Goal: Task Accomplishment & Management: Manage account settings

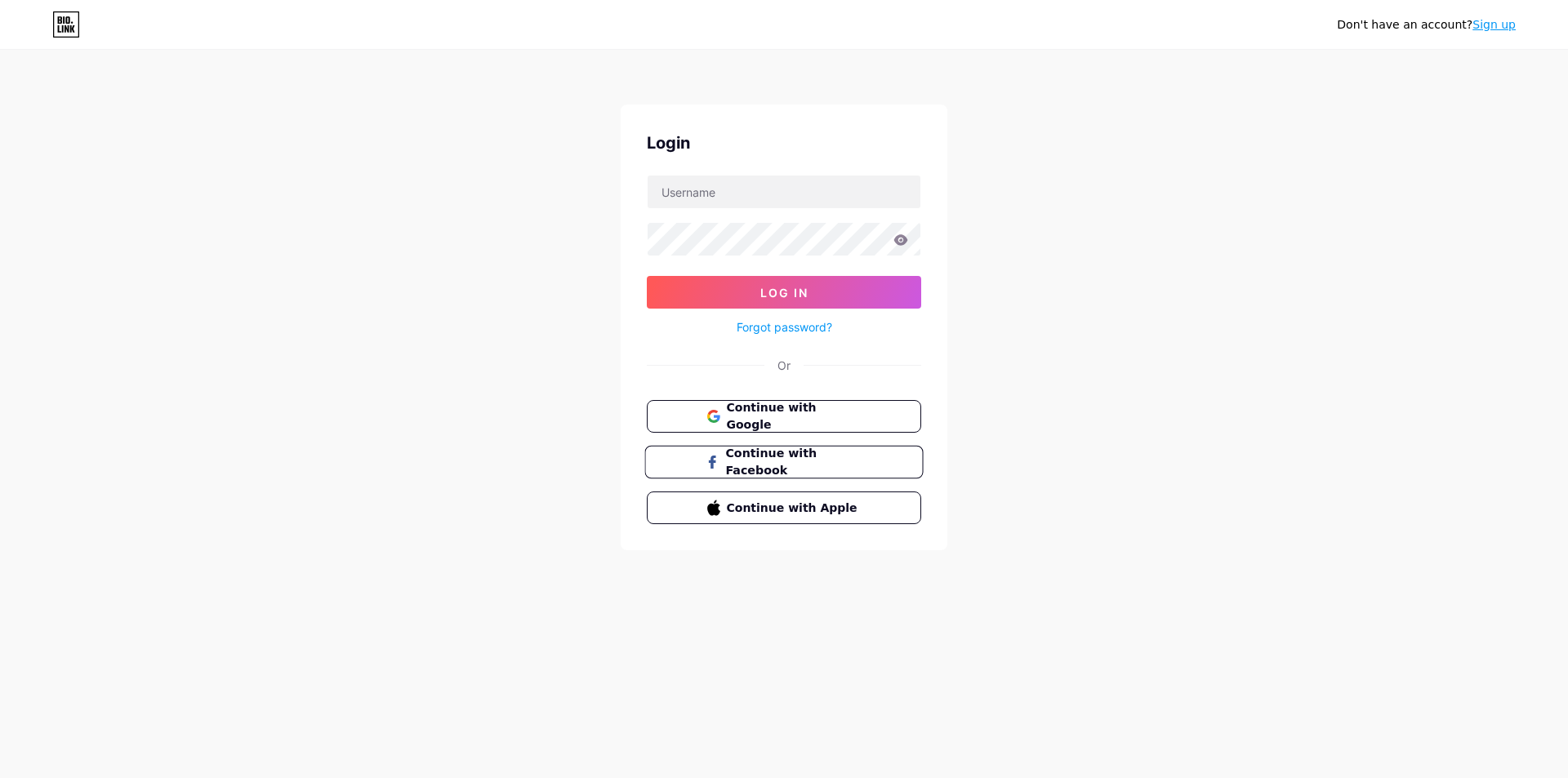
click at [810, 449] on button "Continue with Facebook" at bounding box center [783, 462] width 278 height 34
click at [780, 450] on button "Continue with Facebook" at bounding box center [783, 462] width 278 height 34
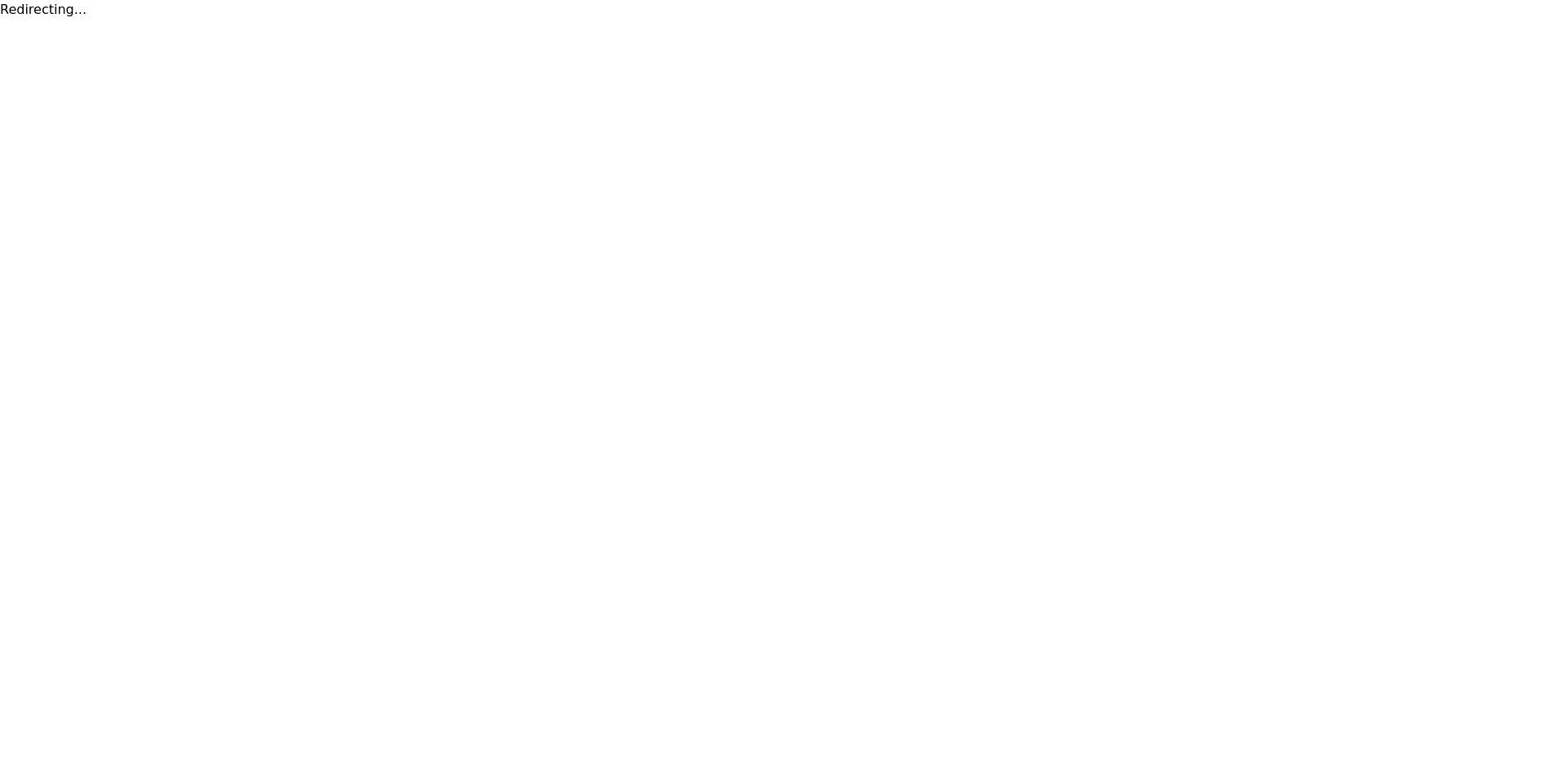
click at [654, 20] on html "Redirecting..." at bounding box center [784, 10] width 1568 height 20
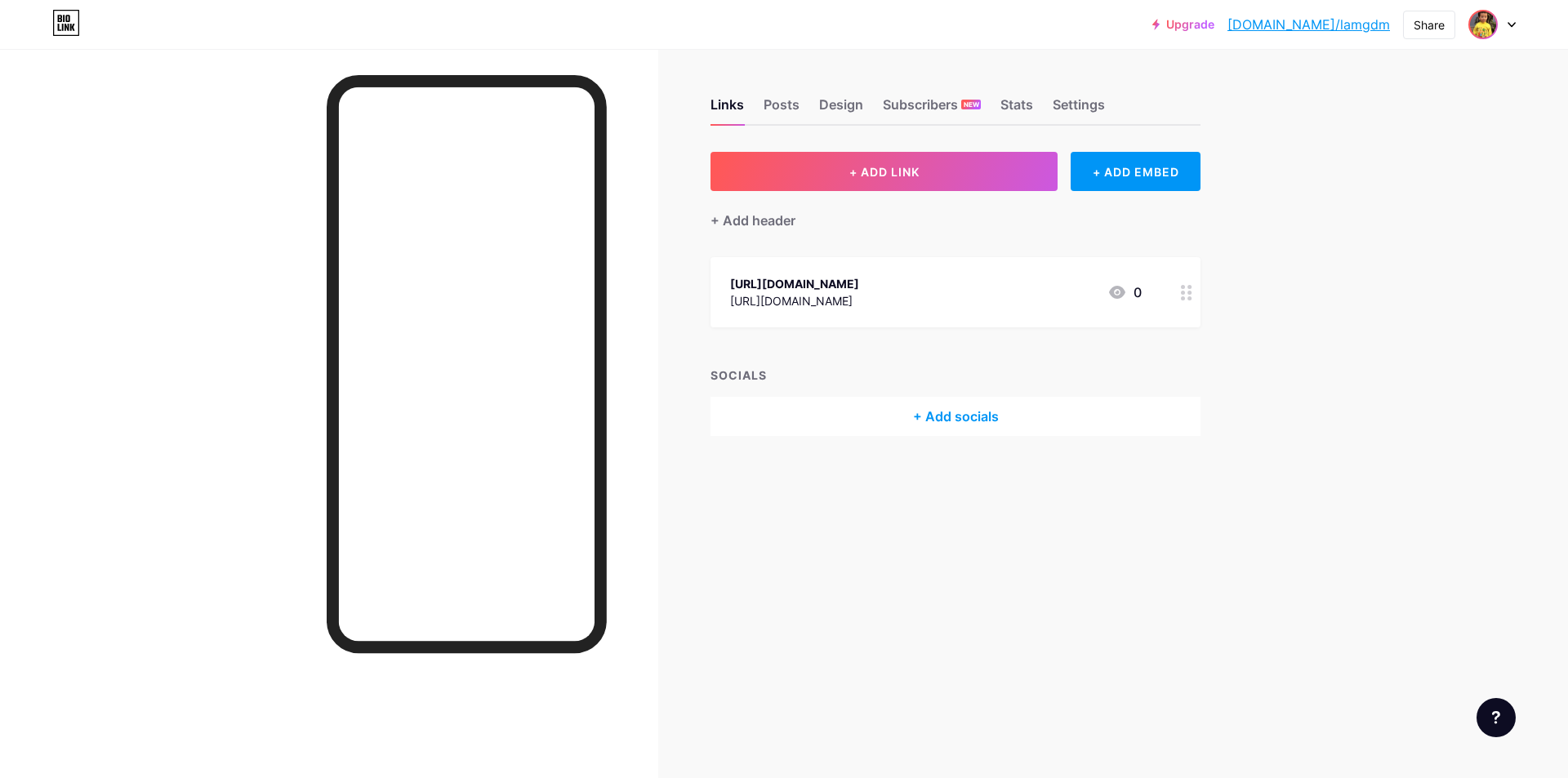
click at [1481, 33] on img at bounding box center [1483, 25] width 26 height 26
click at [1505, 23] on div at bounding box center [1492, 25] width 47 height 29
click at [900, 110] on div "Subscribers NEW" at bounding box center [932, 110] width 98 height 29
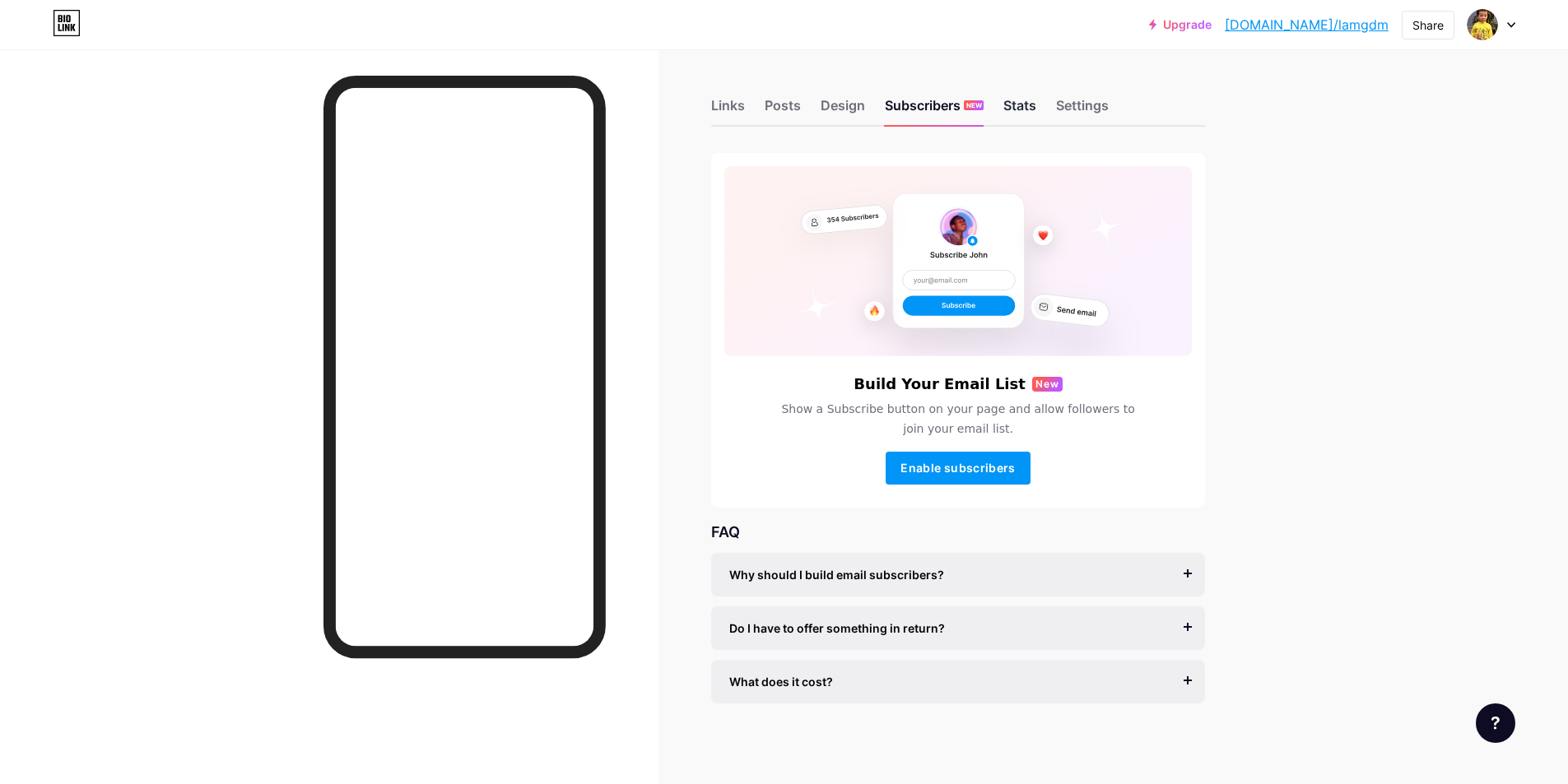
click at [1030, 109] on div "Stats" at bounding box center [1019, 110] width 33 height 30
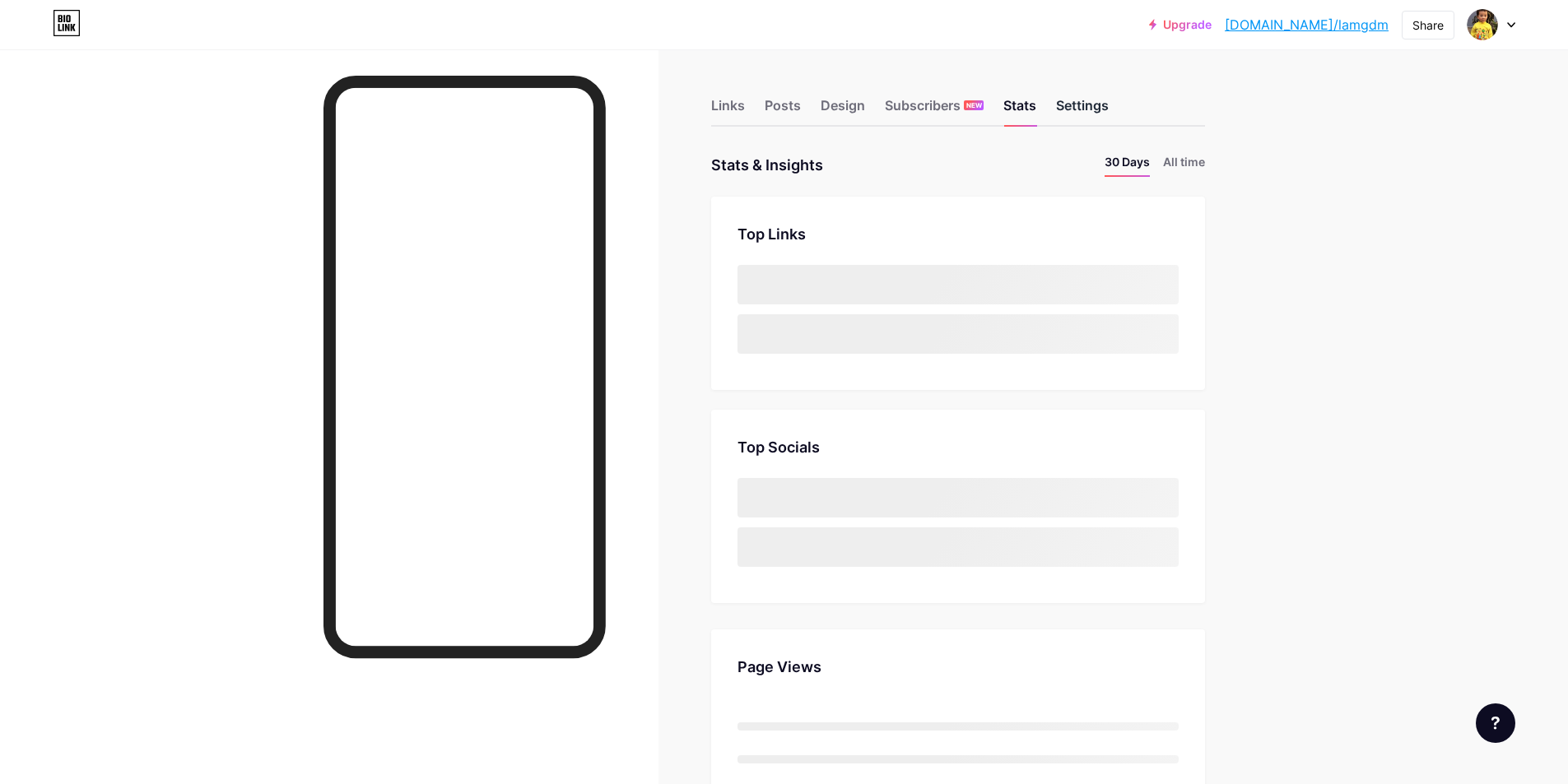
click at [1086, 99] on div "Settings" at bounding box center [1082, 110] width 53 height 30
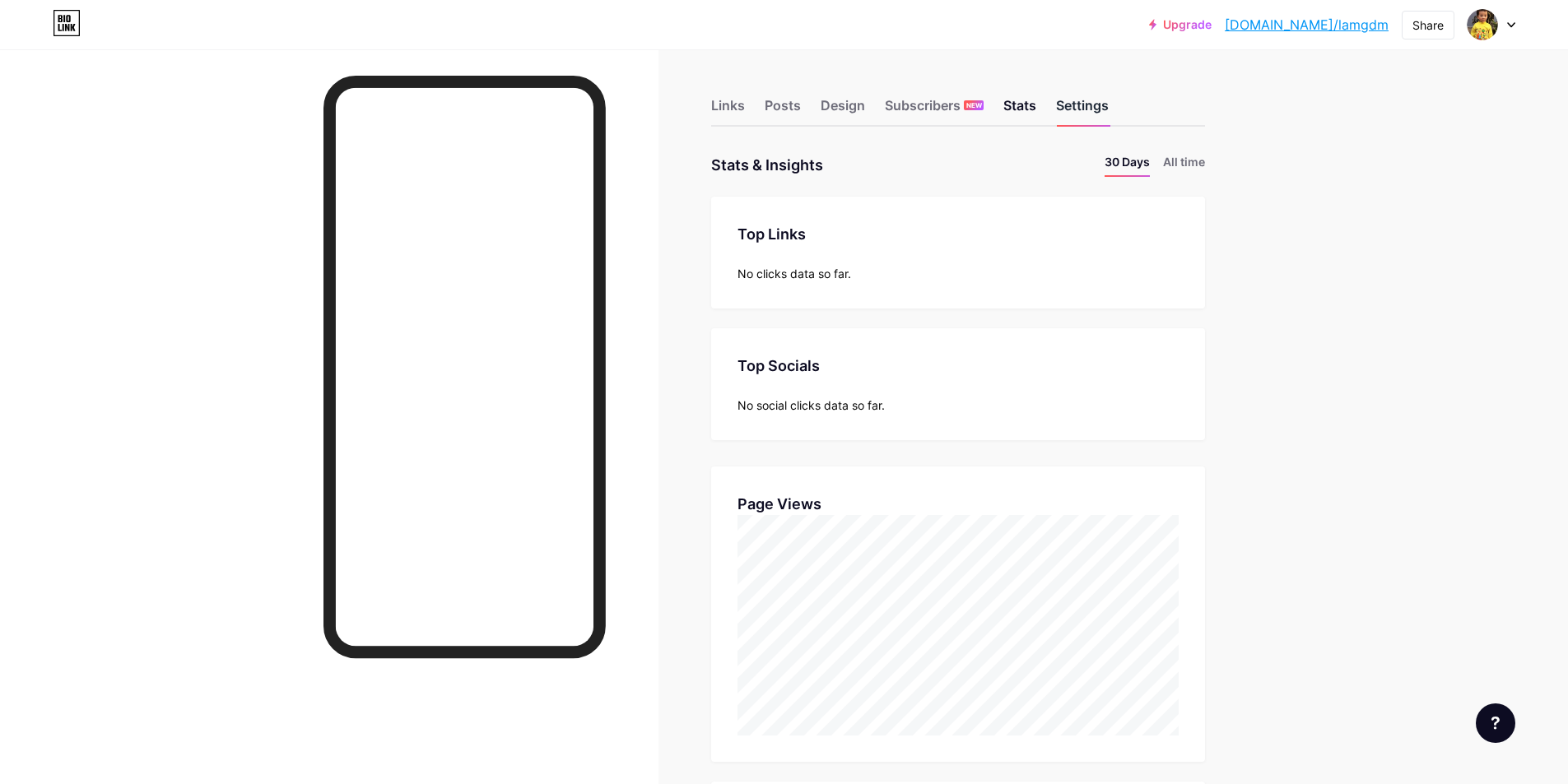
scroll to position [784, 1568]
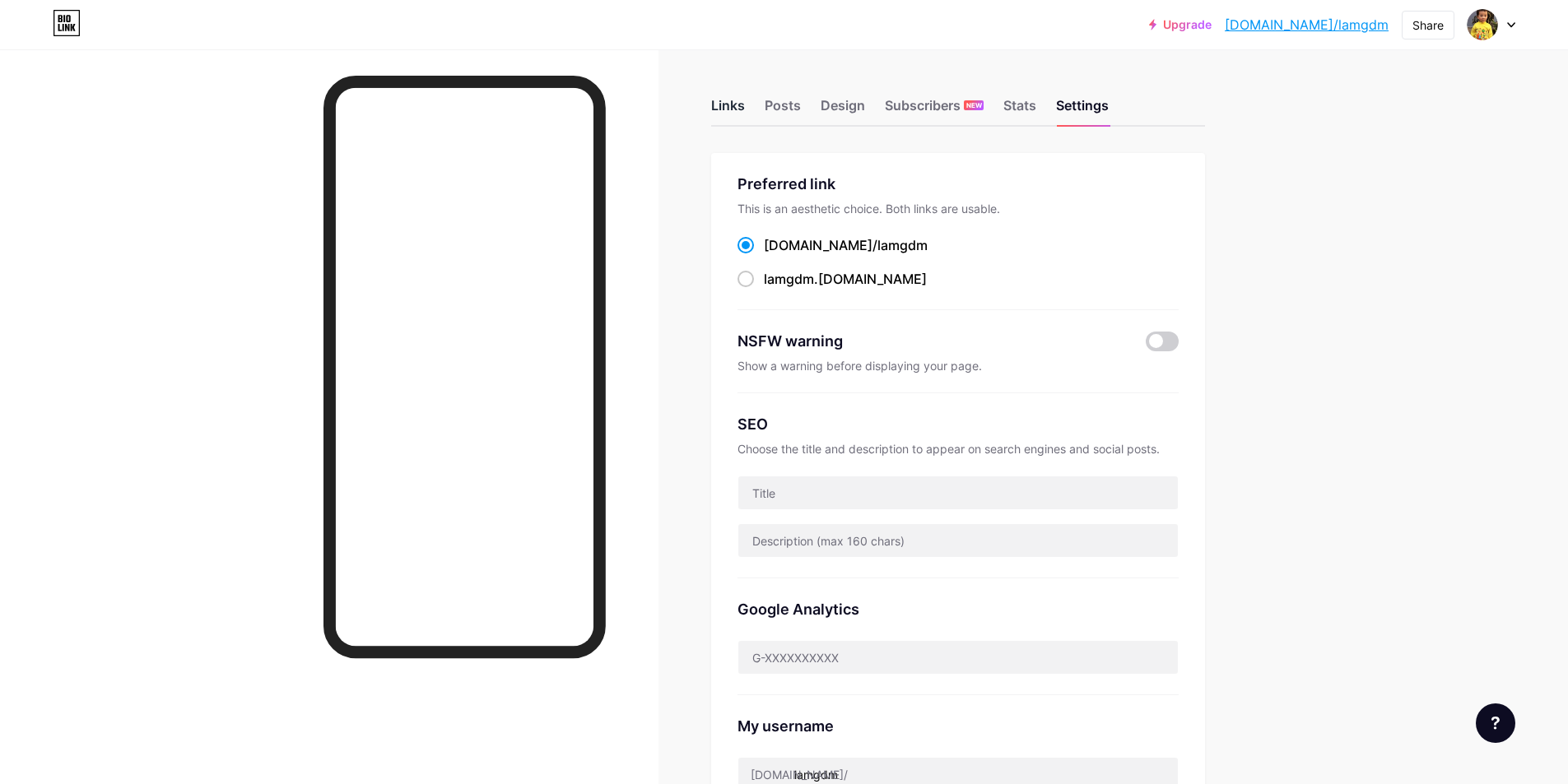
click at [734, 108] on div "Links" at bounding box center [727, 110] width 34 height 30
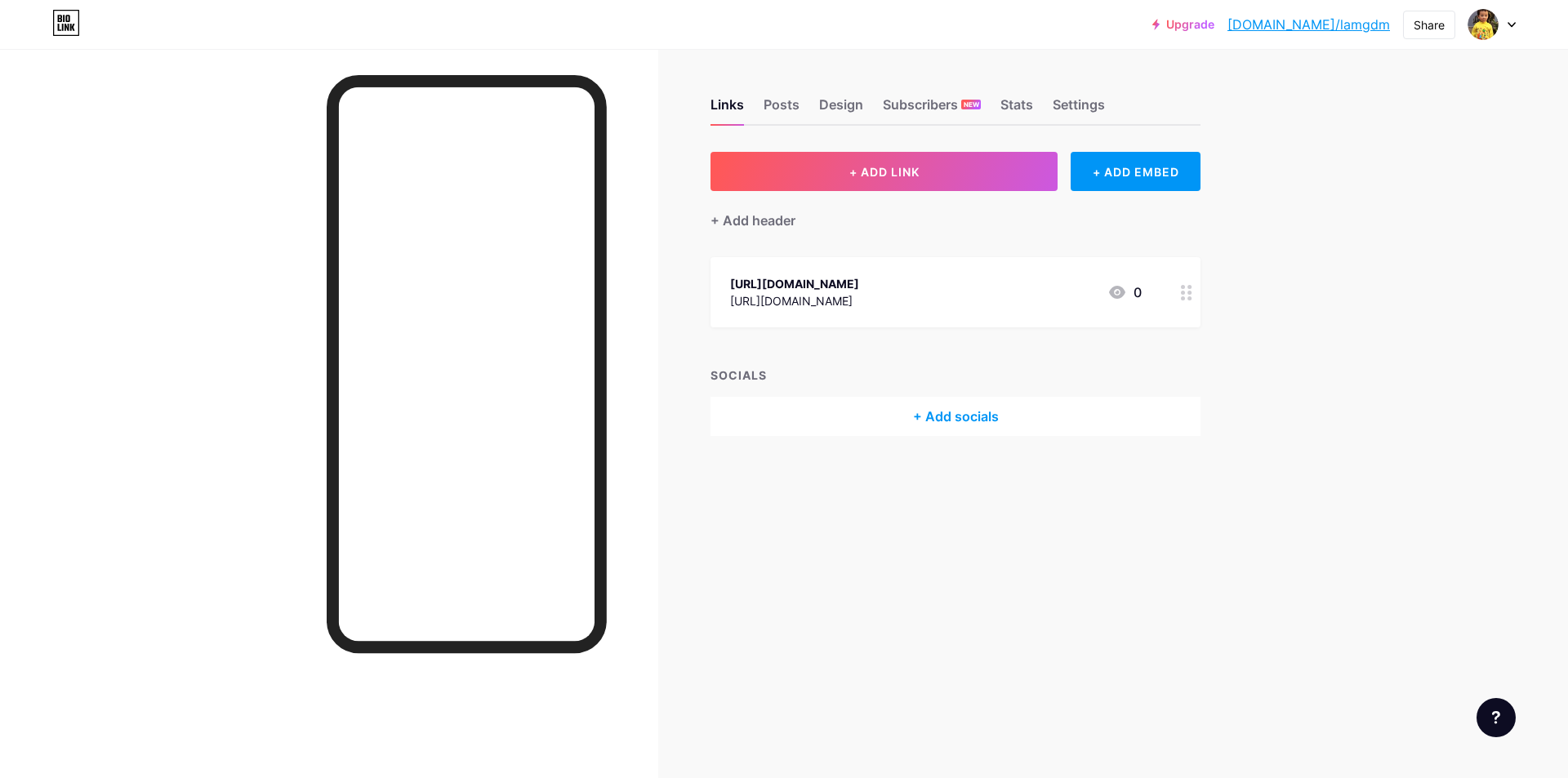
click at [79, 25] on icon at bounding box center [66, 23] width 25 height 25
drag, startPoint x: 1236, startPoint y: 169, endPoint x: 1244, endPoint y: 31, distance: 138.2
click at [1244, 31] on div "Upgrade bio.link/lamgdm... bio.link/lamgdm" at bounding box center [1271, 25] width 237 height 29
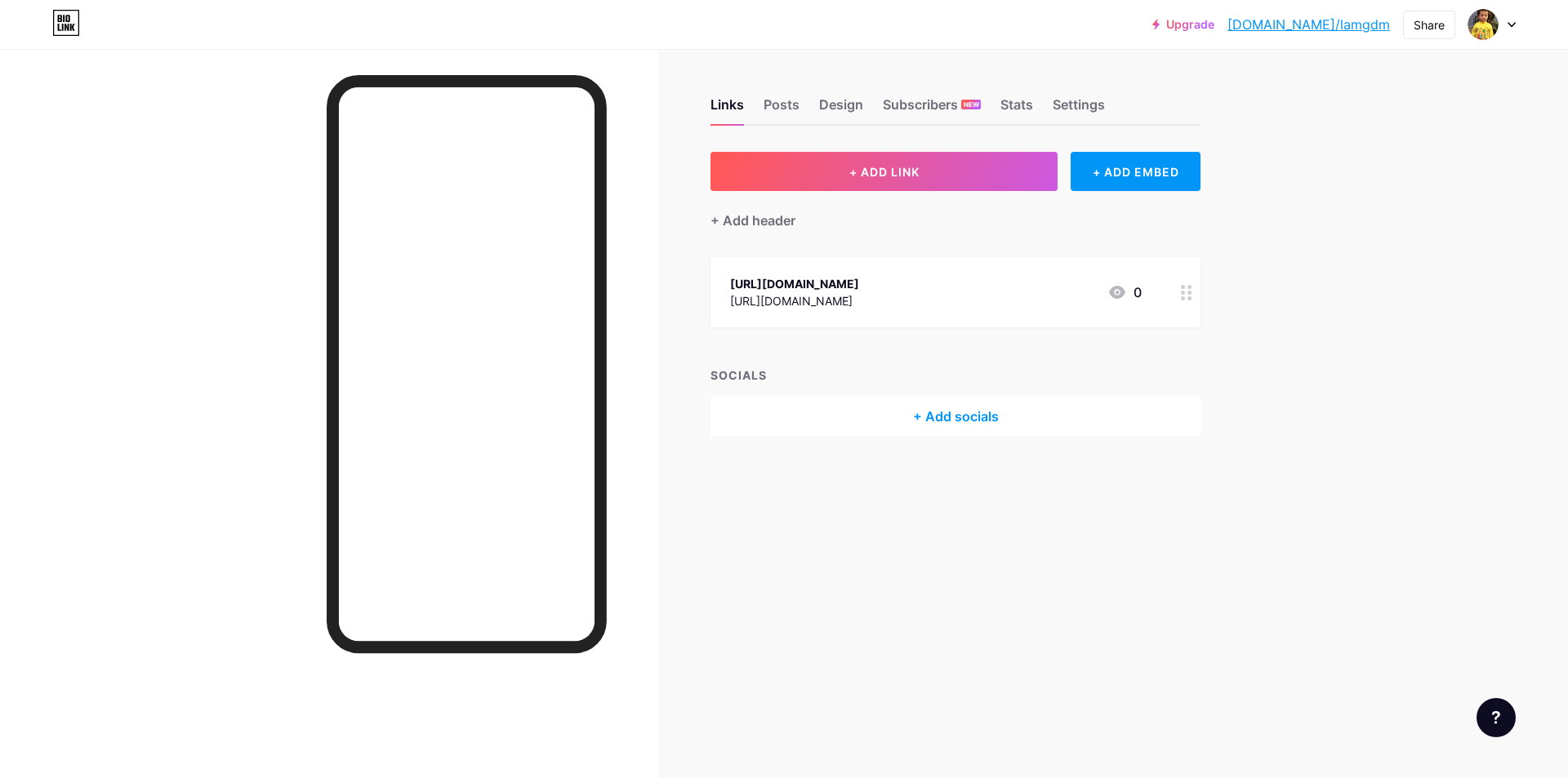
click at [1214, 28] on link "Upgrade" at bounding box center [1183, 25] width 62 height 13
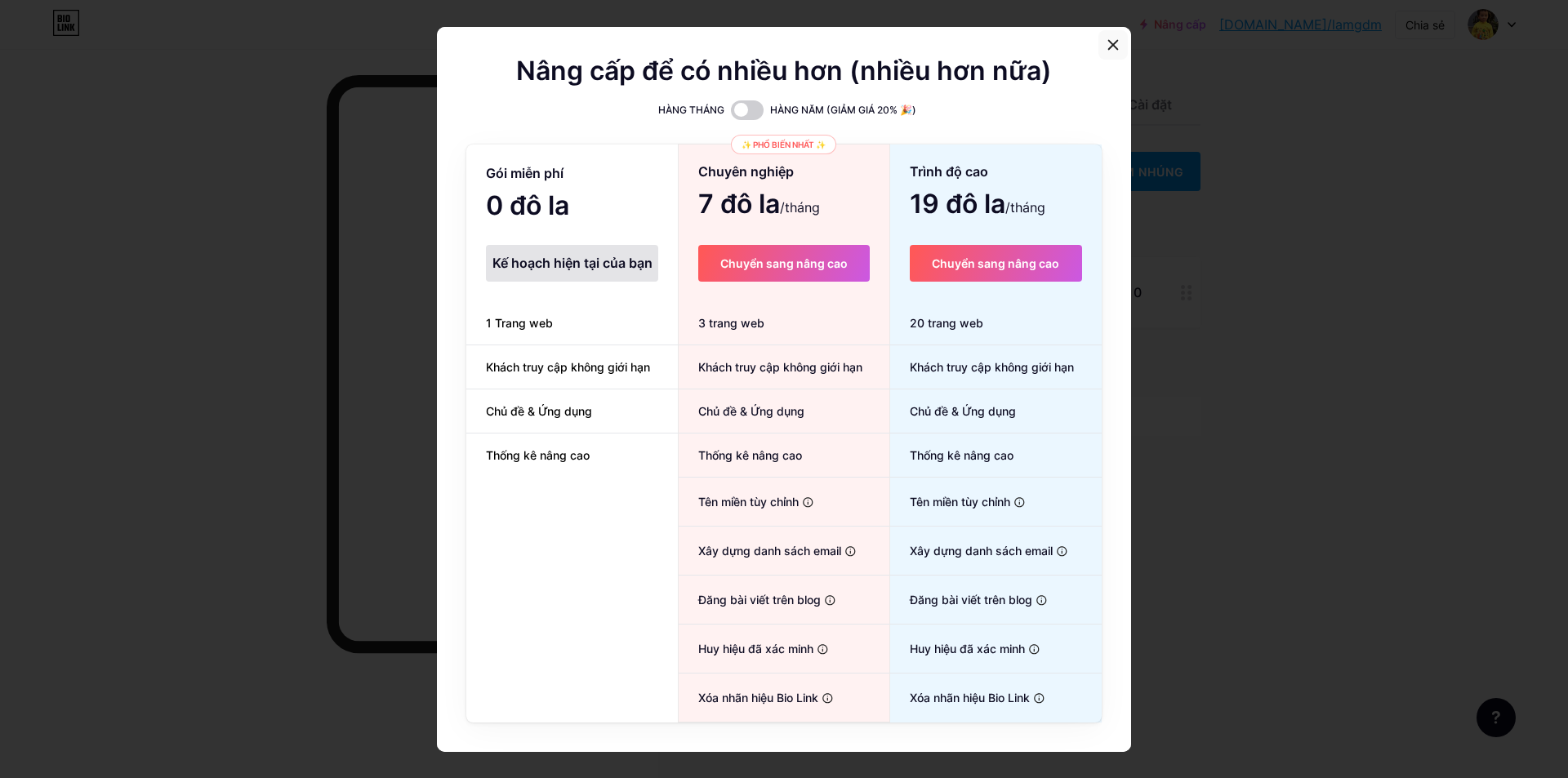
click at [1113, 43] on icon at bounding box center [1113, 45] width 13 height 13
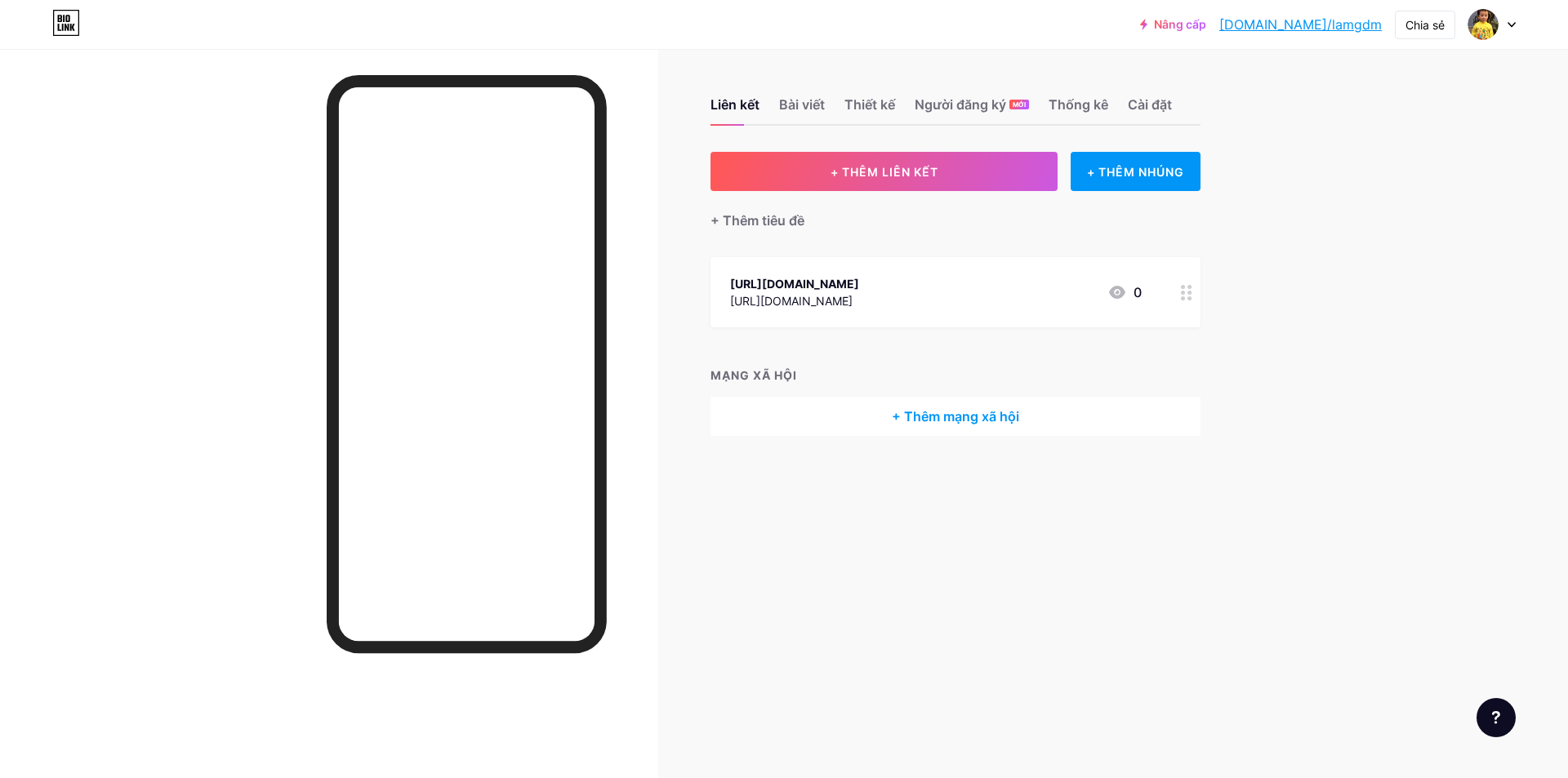
click at [1186, 292] on icon at bounding box center [1187, 292] width 11 height 16
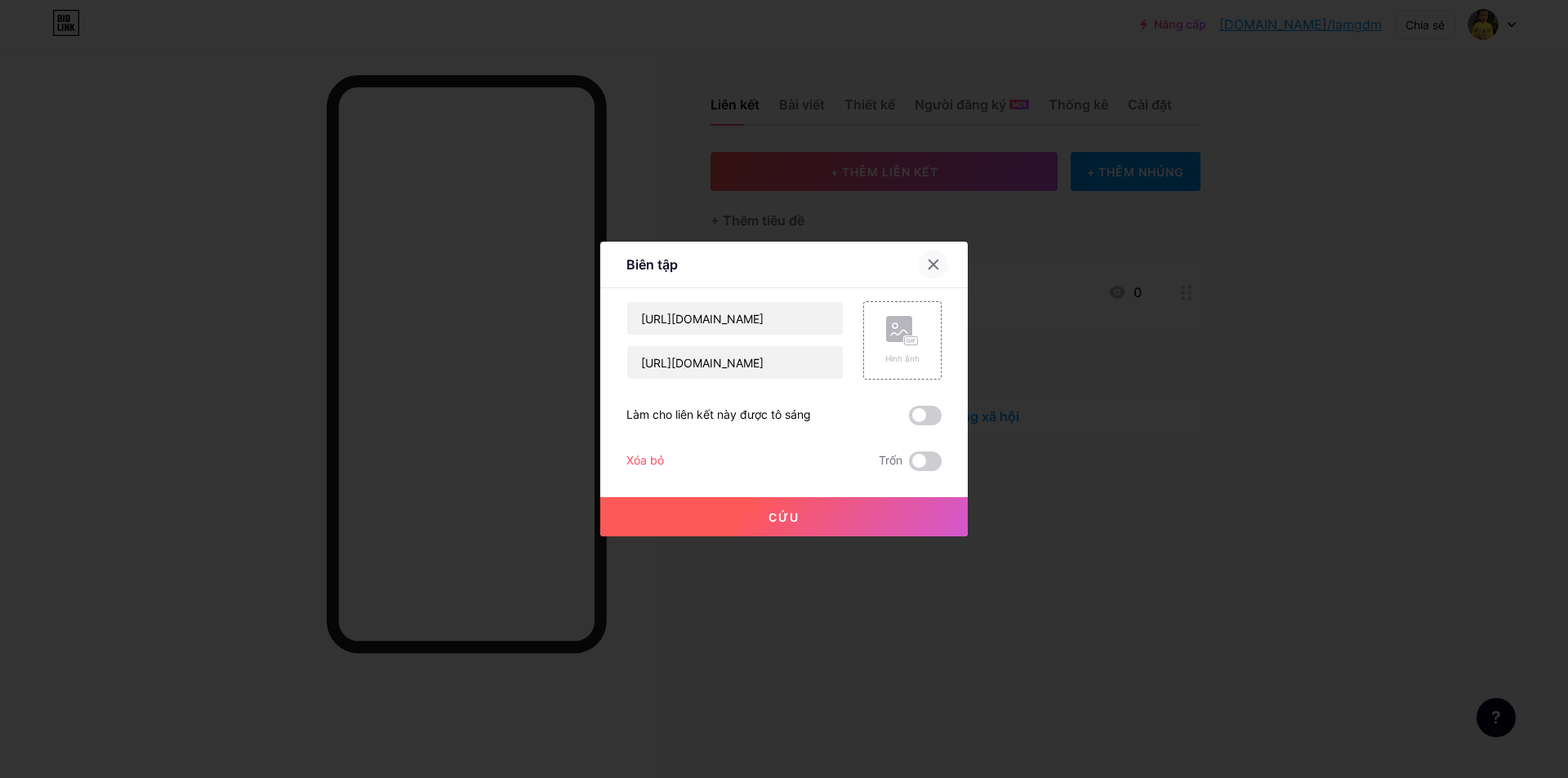
click at [930, 270] on icon at bounding box center [934, 264] width 13 height 13
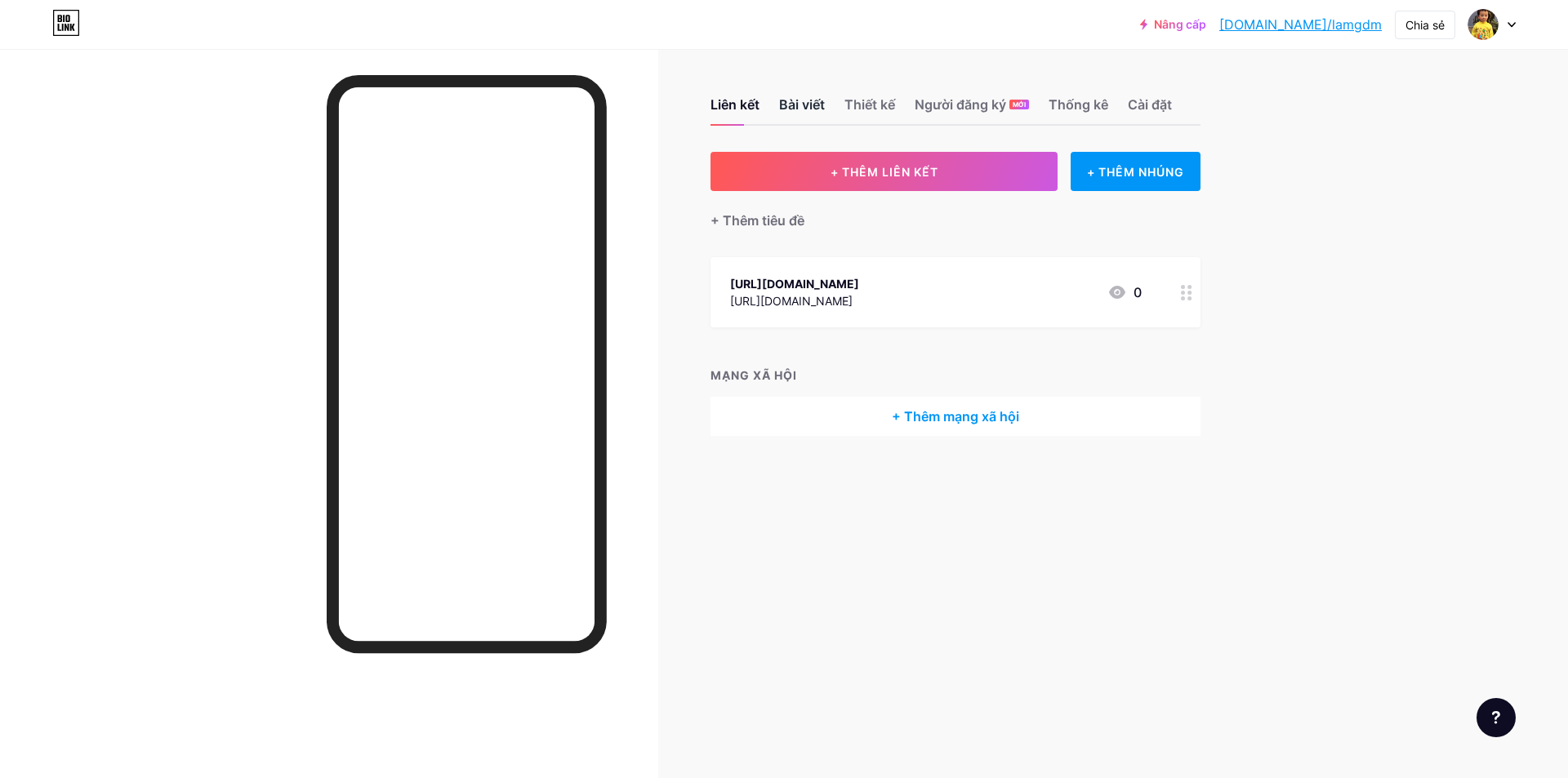
click at [792, 106] on font "Bài viết" at bounding box center [802, 105] width 46 height 16
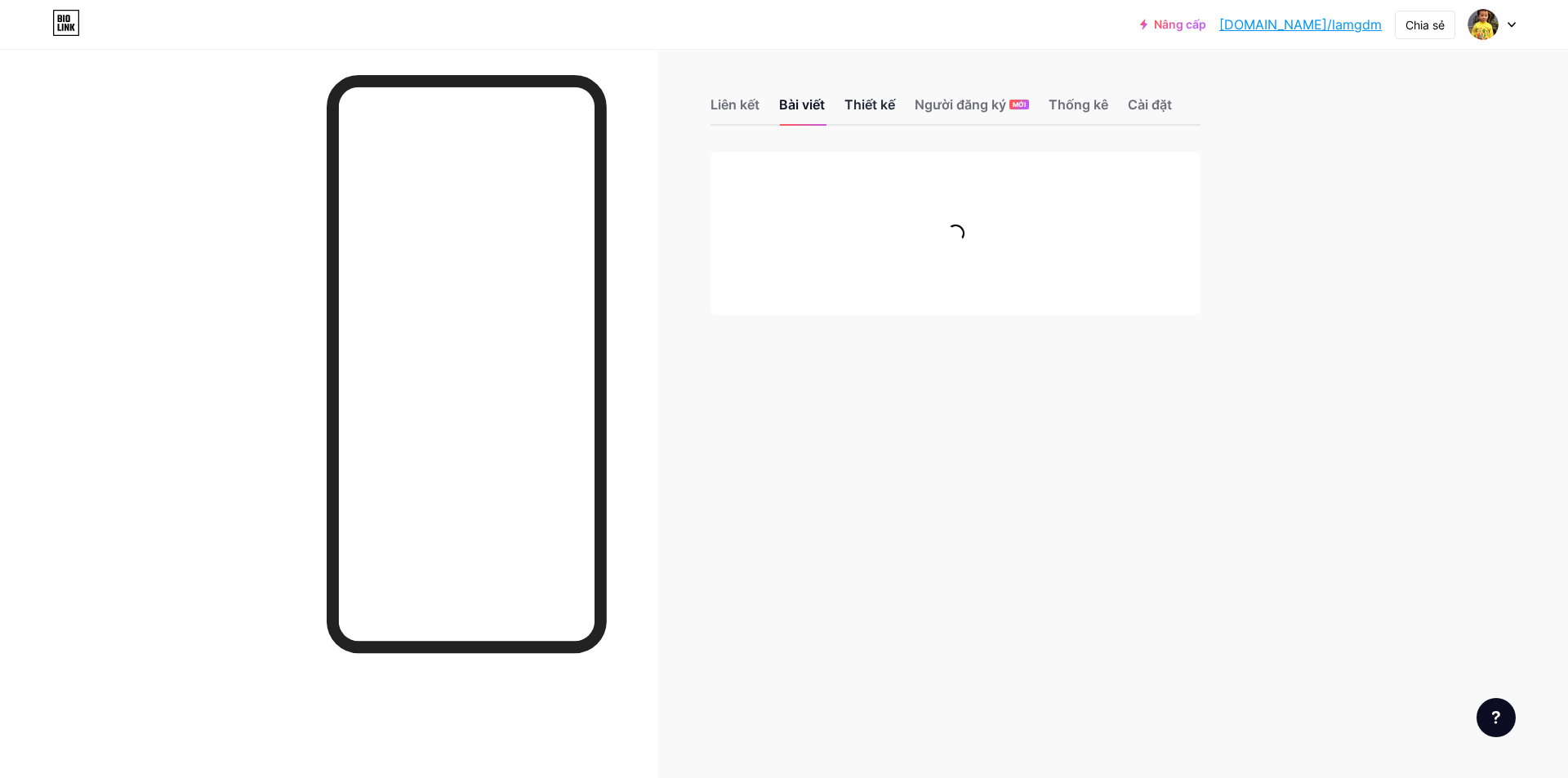
click at [865, 101] on font "Thiết kế" at bounding box center [870, 105] width 51 height 16
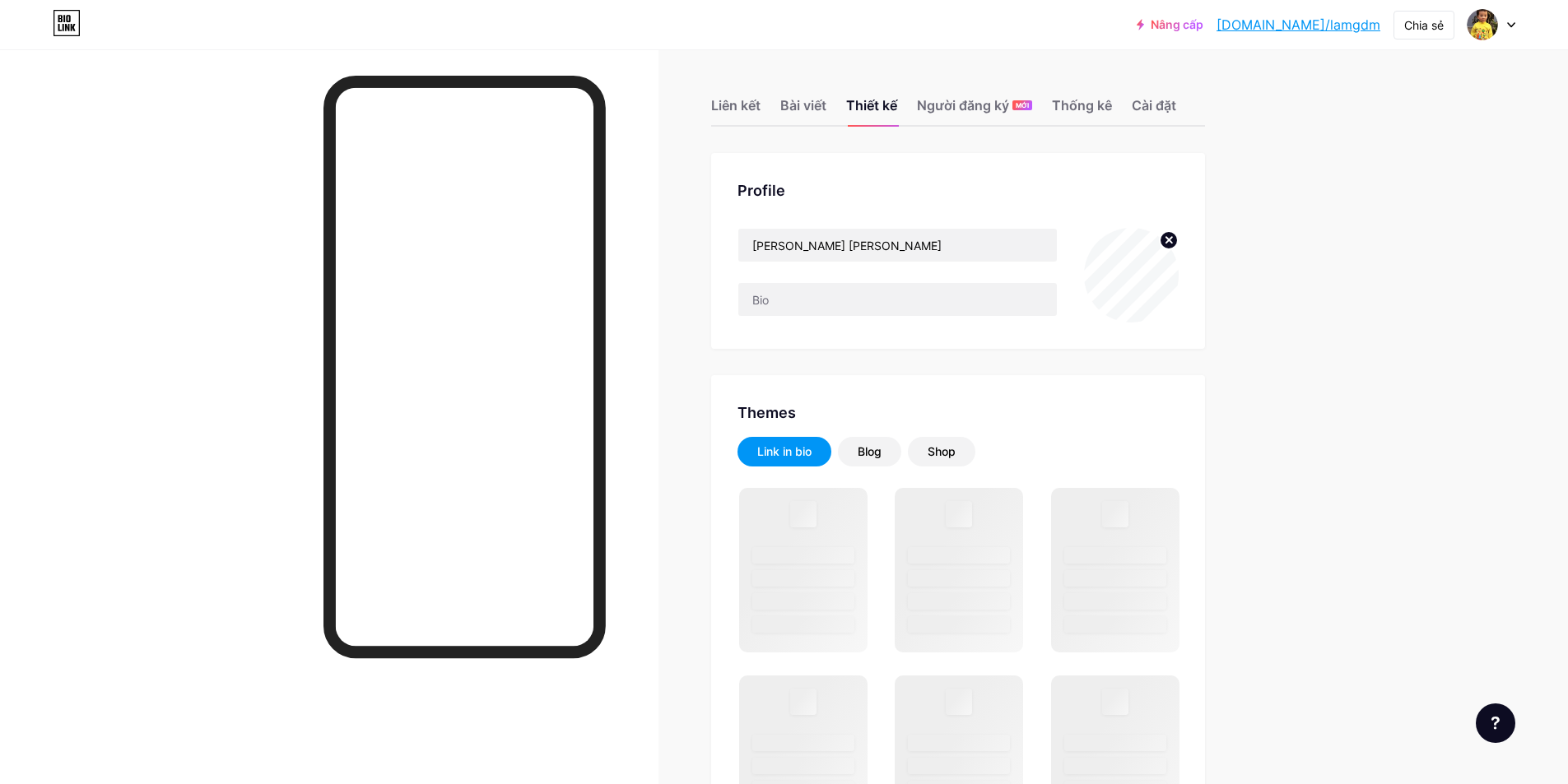
click at [972, 465] on div "Shop" at bounding box center [942, 452] width 68 height 30
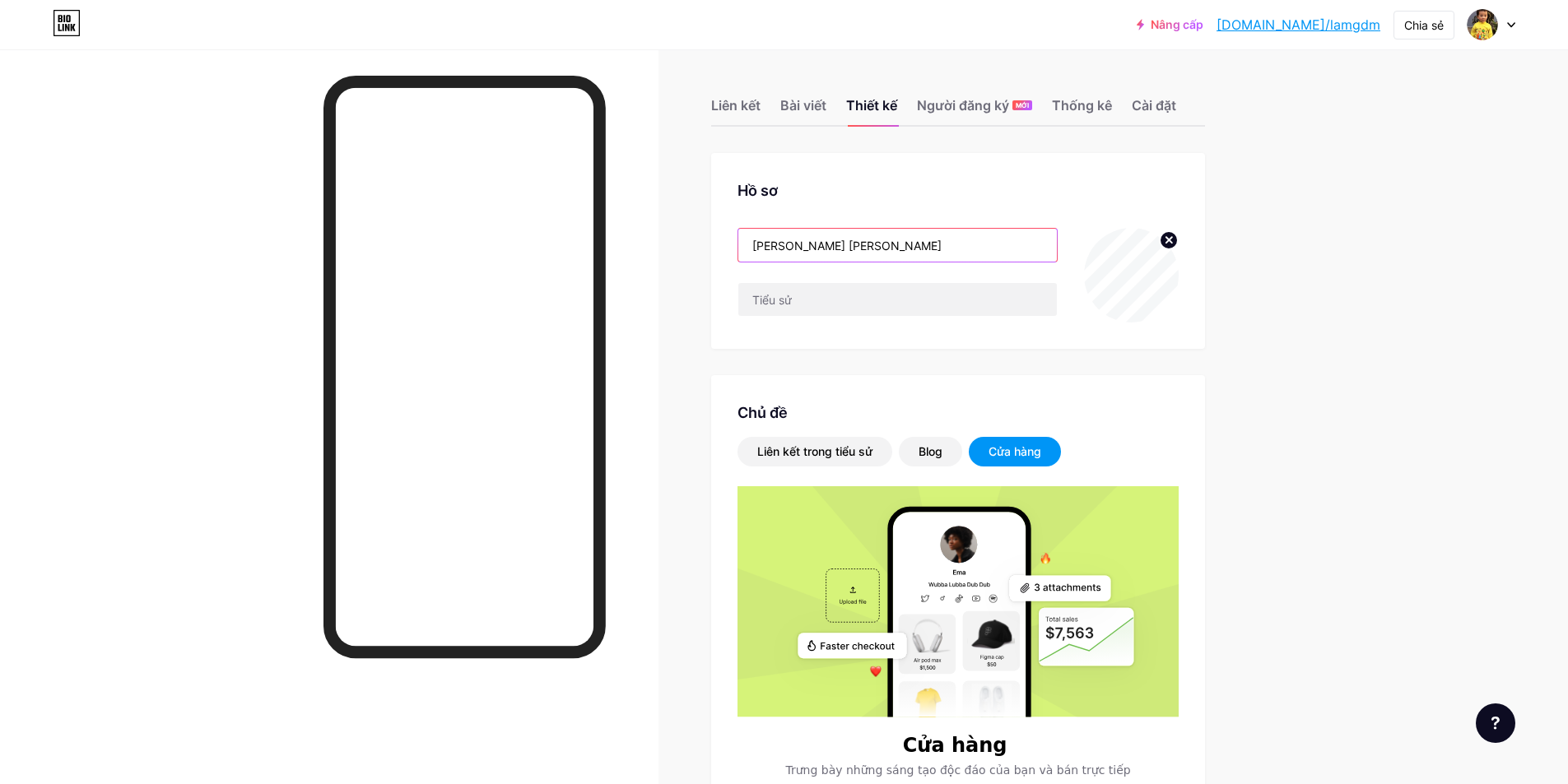
click at [969, 249] on input "nguyen tung lam" at bounding box center [897, 245] width 318 height 33
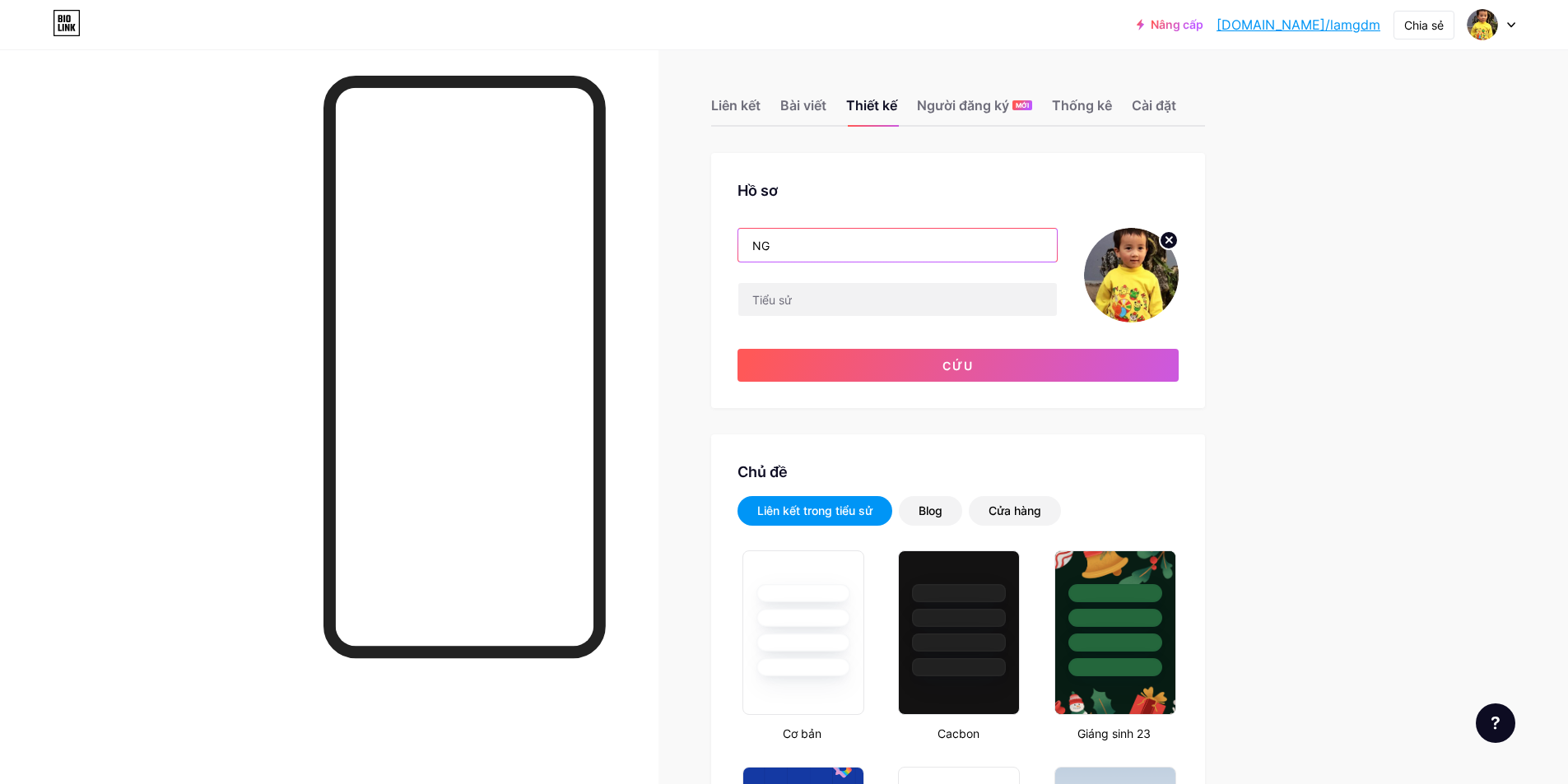
type input "N"
type input "viewgiare"
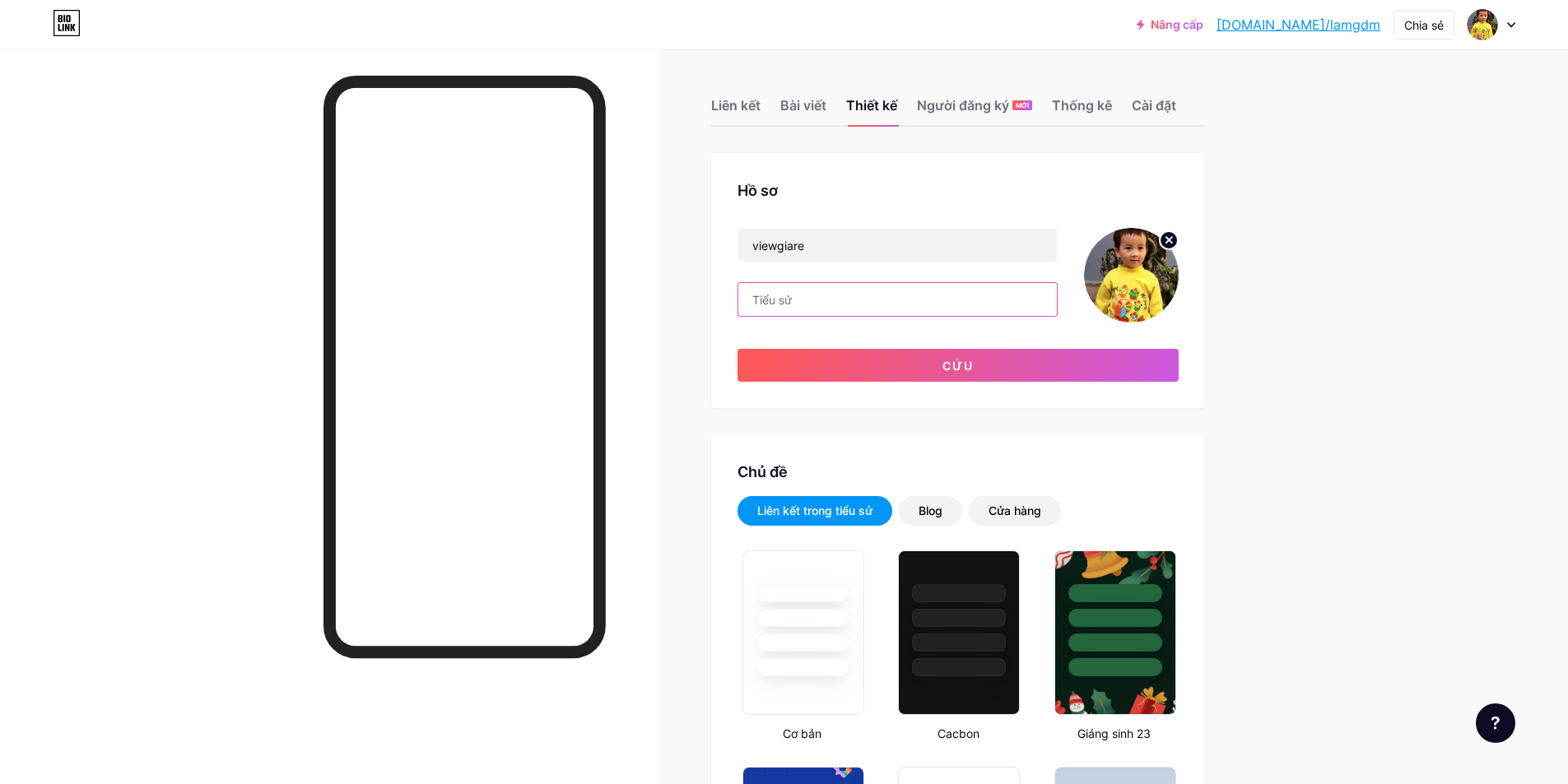
click at [906, 301] on input "text" at bounding box center [897, 299] width 318 height 33
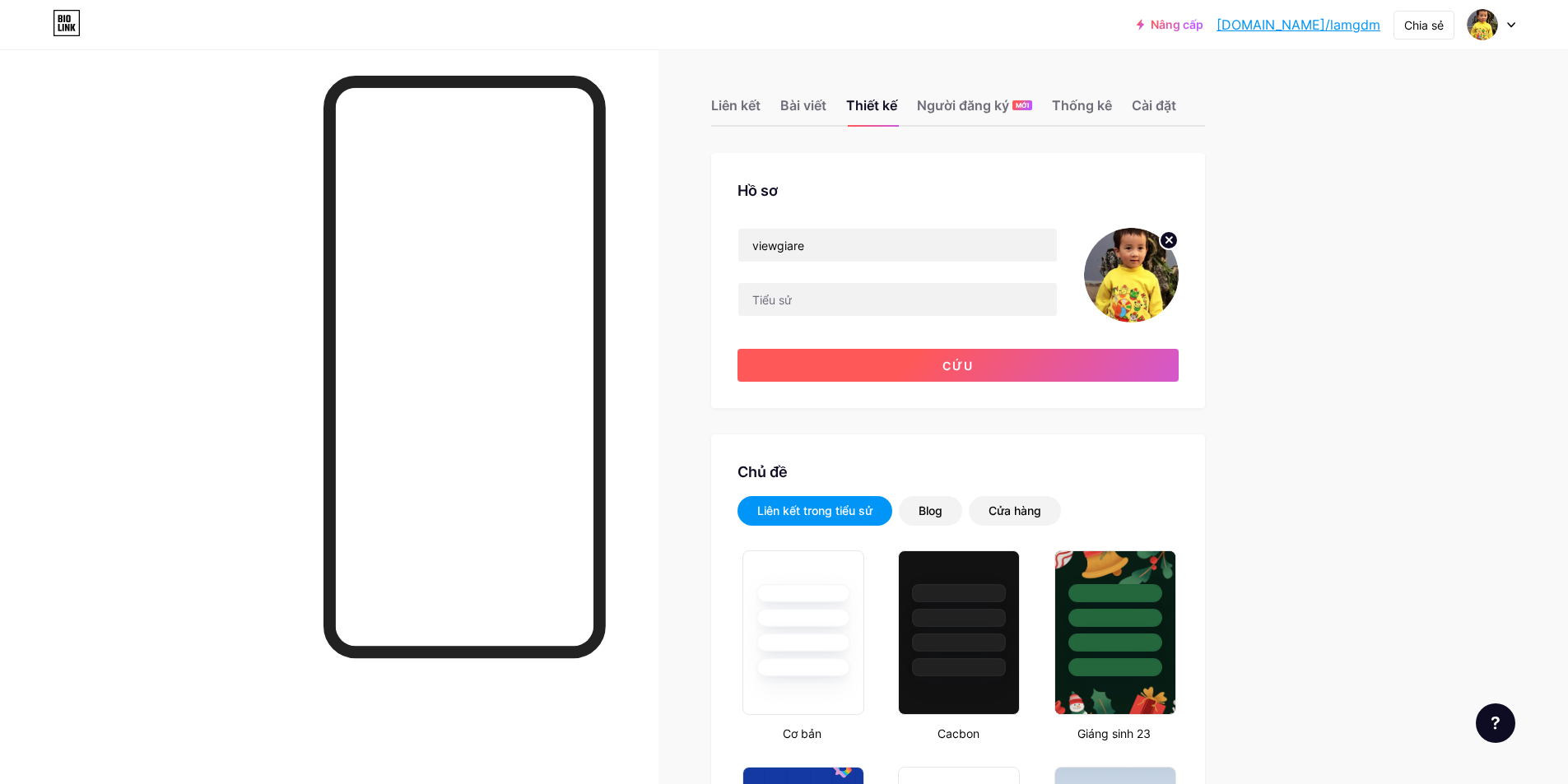
click at [930, 373] on button "Cứu" at bounding box center [958, 365] width 441 height 33
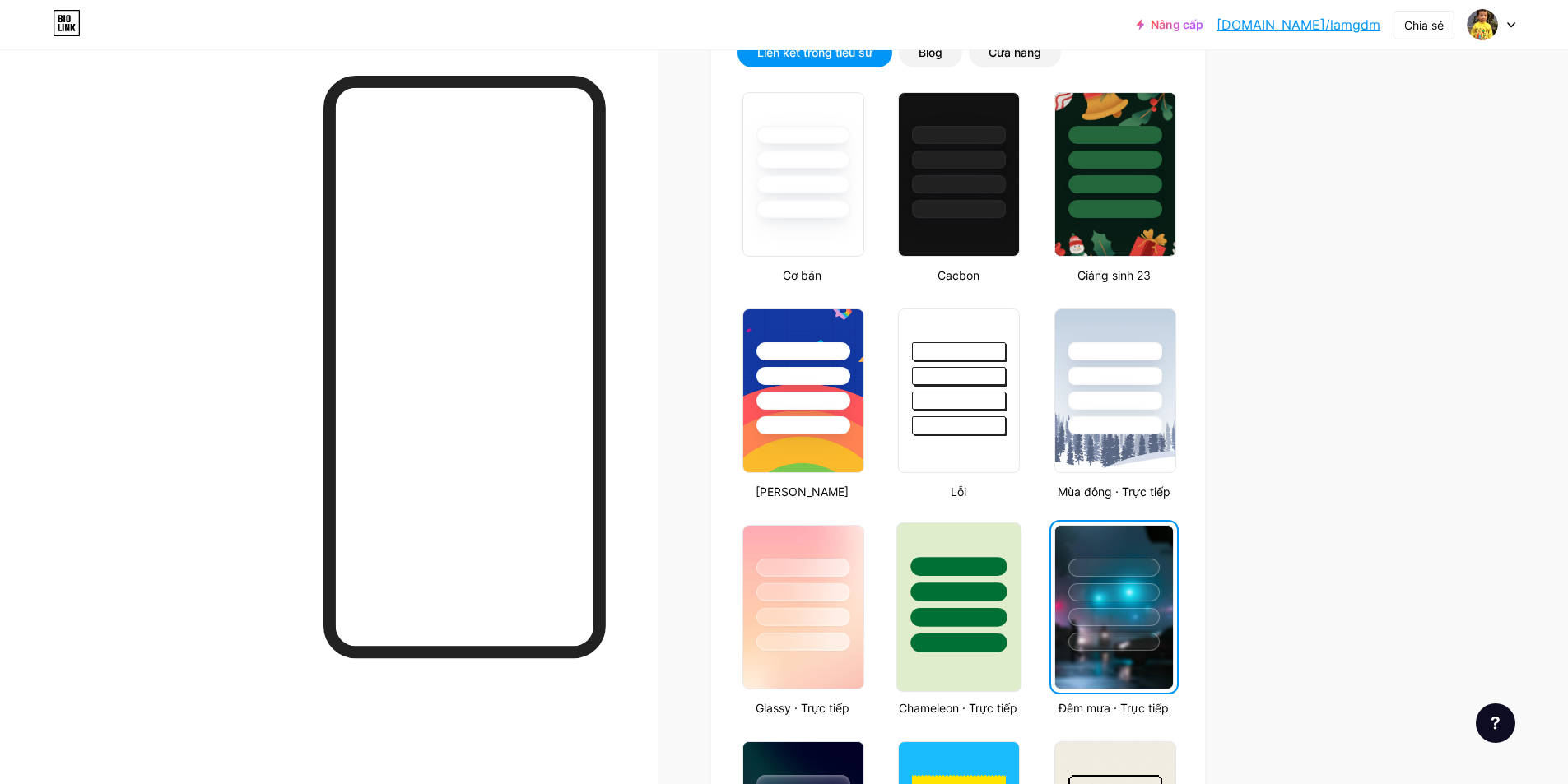
scroll to position [165, 0]
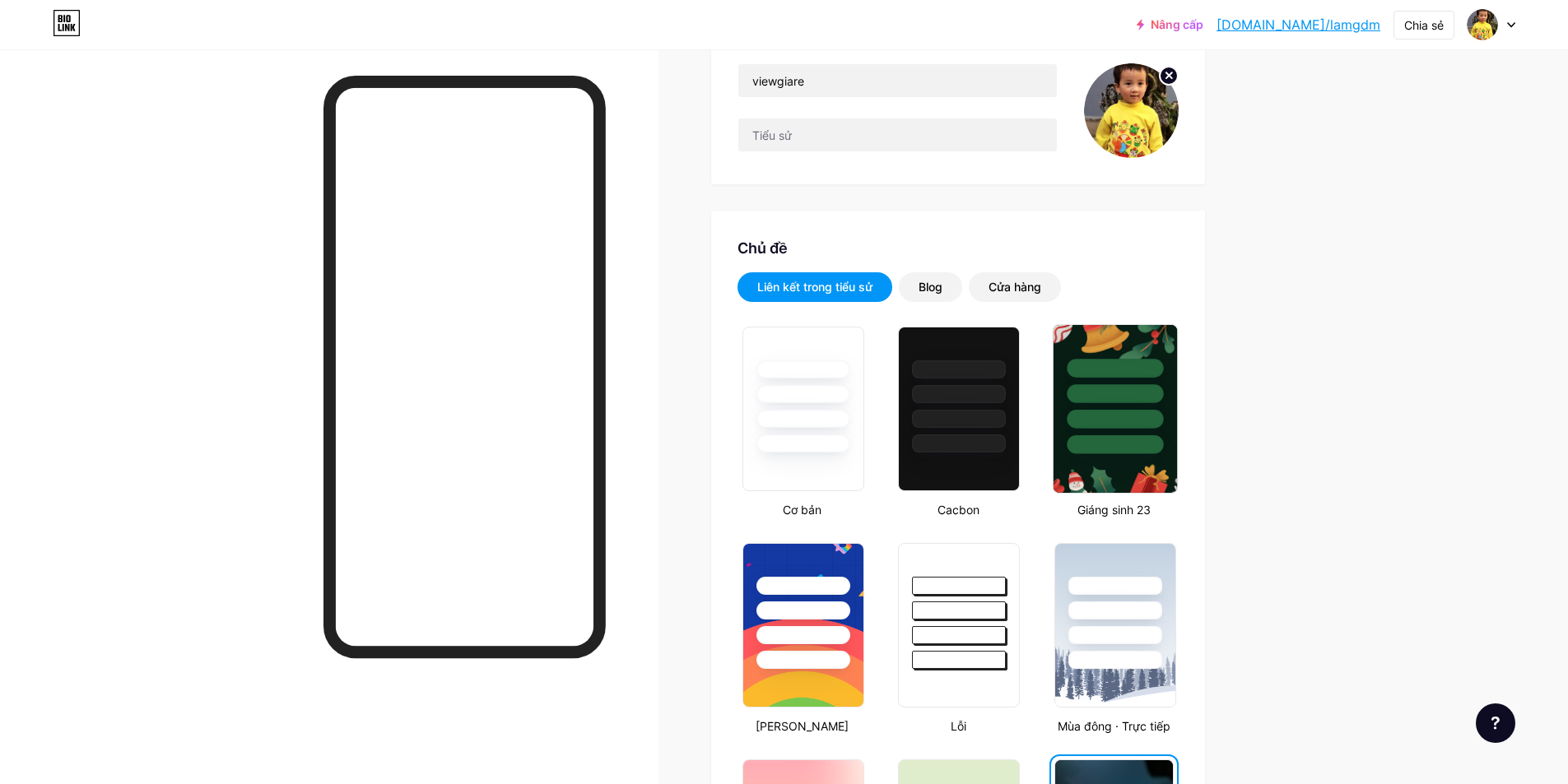
click at [1104, 438] on div at bounding box center [1114, 444] width 97 height 19
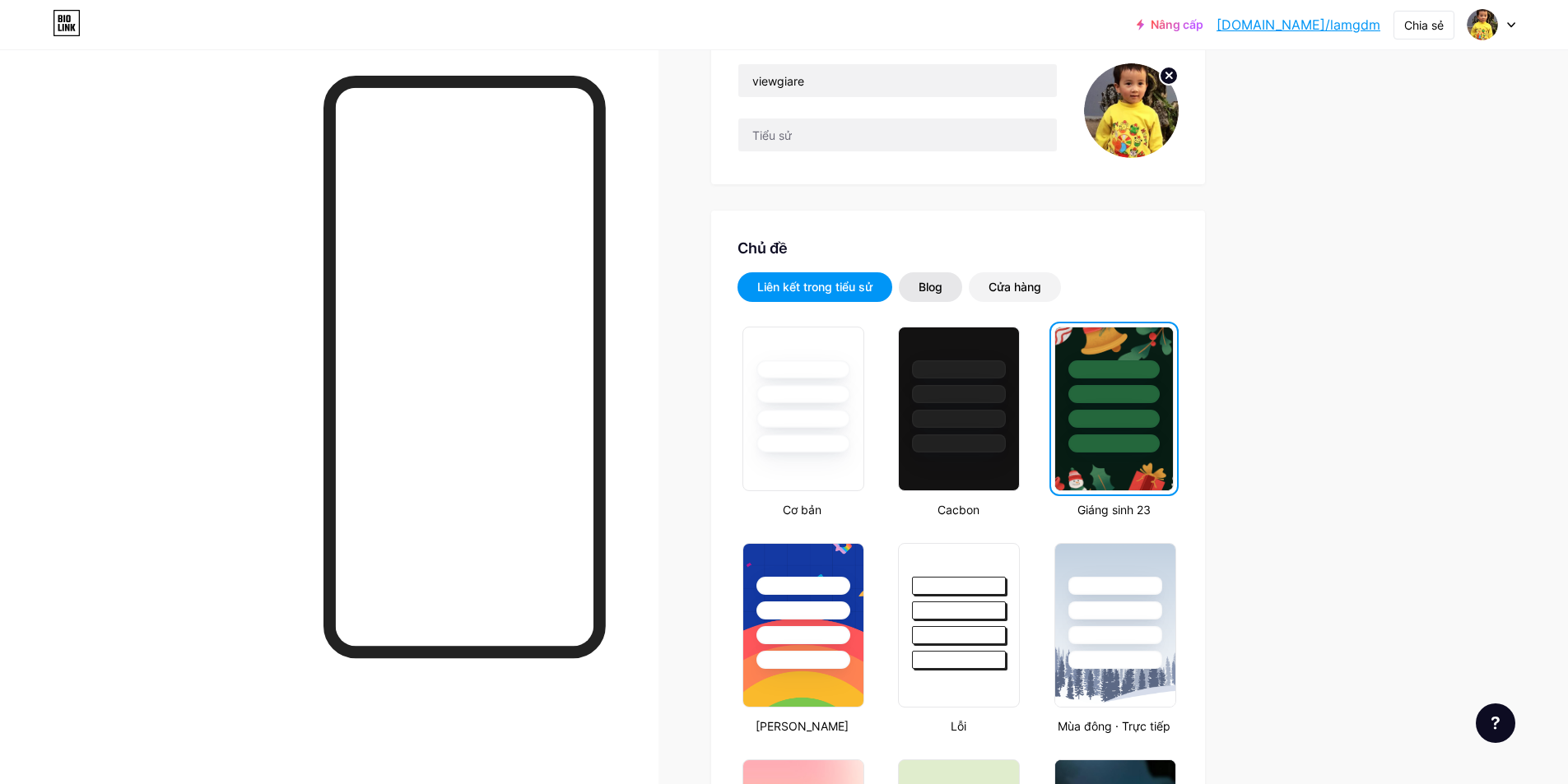
click at [954, 293] on div "Blog" at bounding box center [930, 287] width 64 height 30
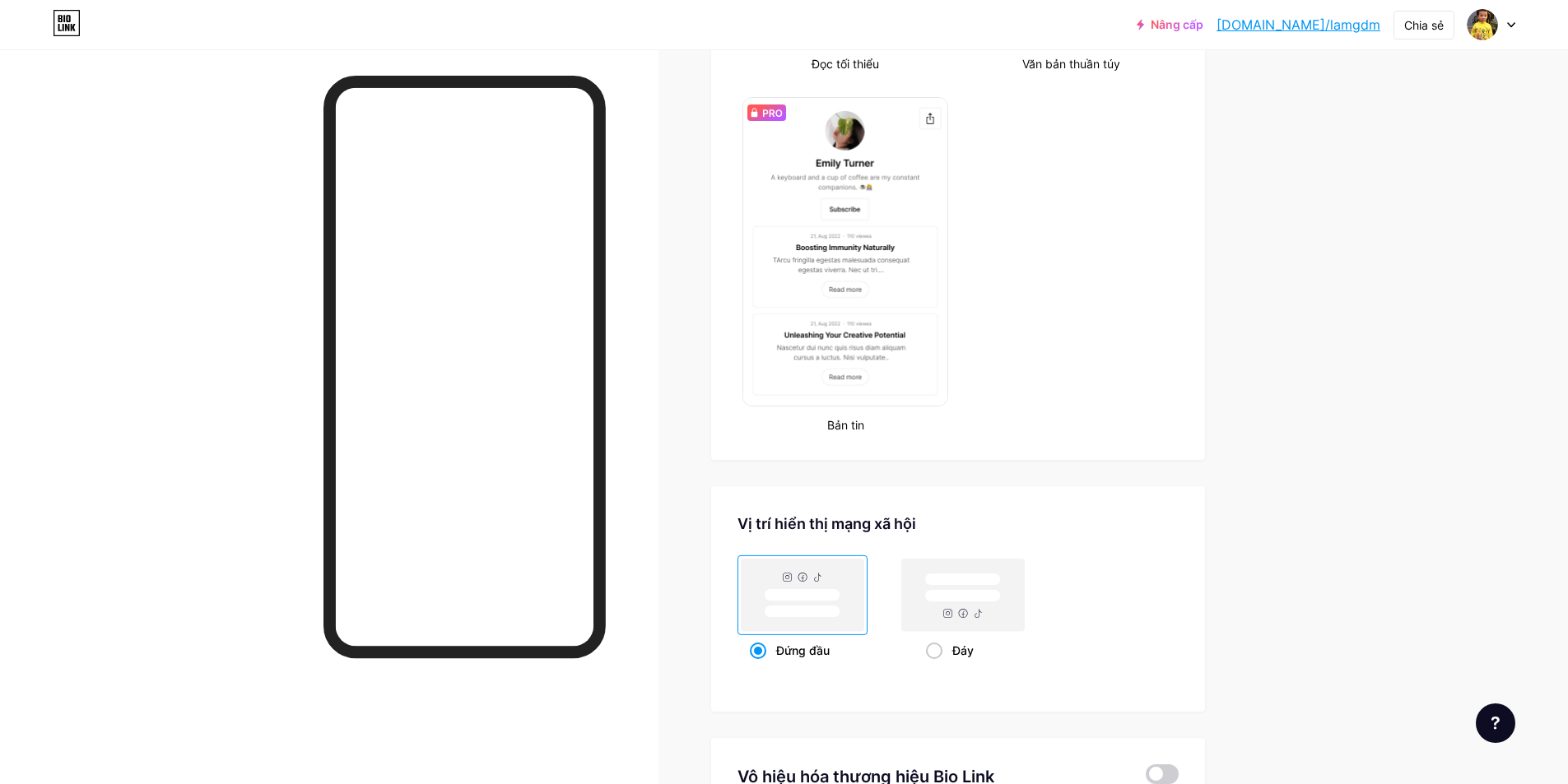
scroll to position [344, 0]
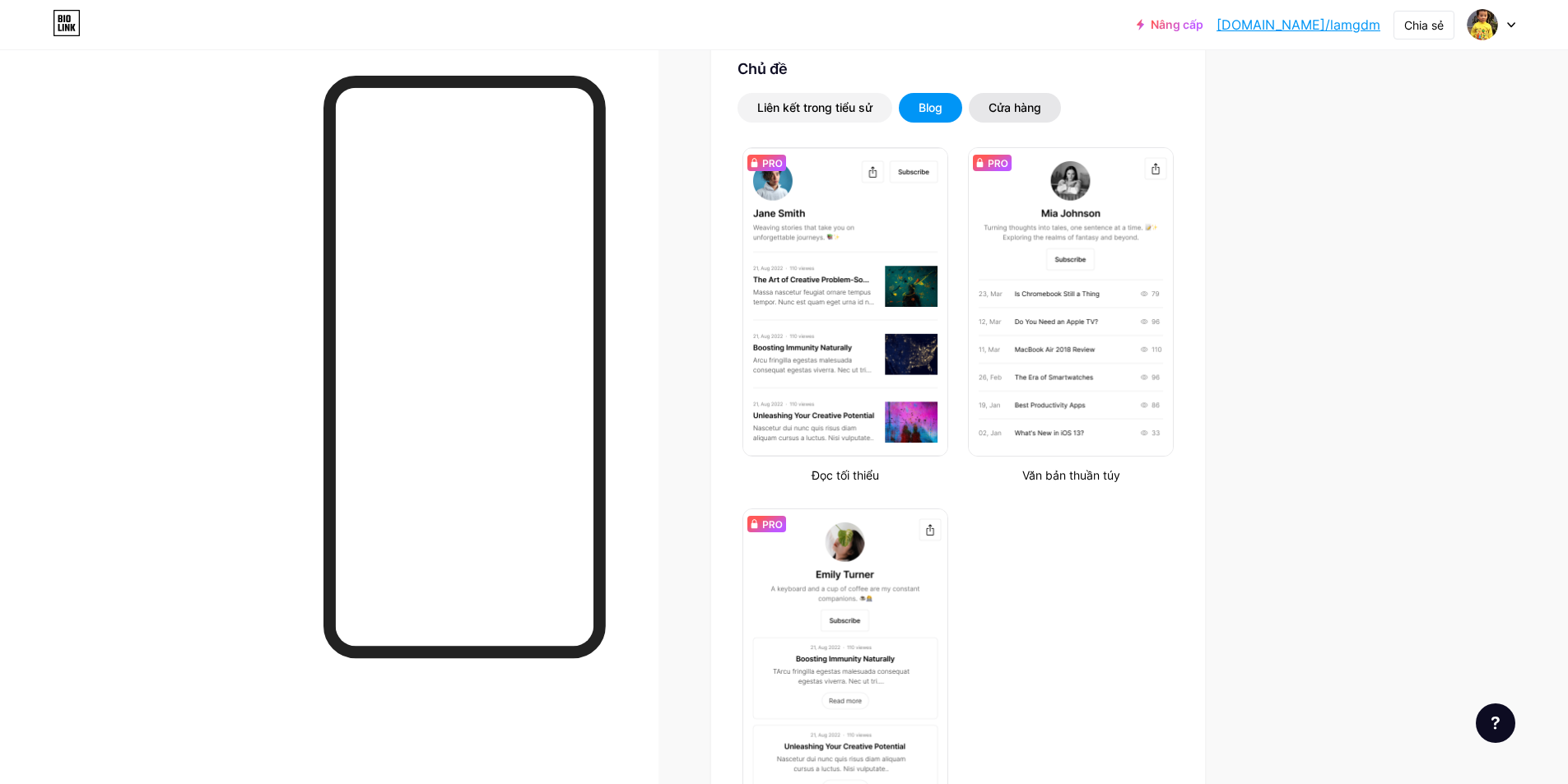
click at [983, 98] on div "Cửa hàng" at bounding box center [1015, 108] width 92 height 30
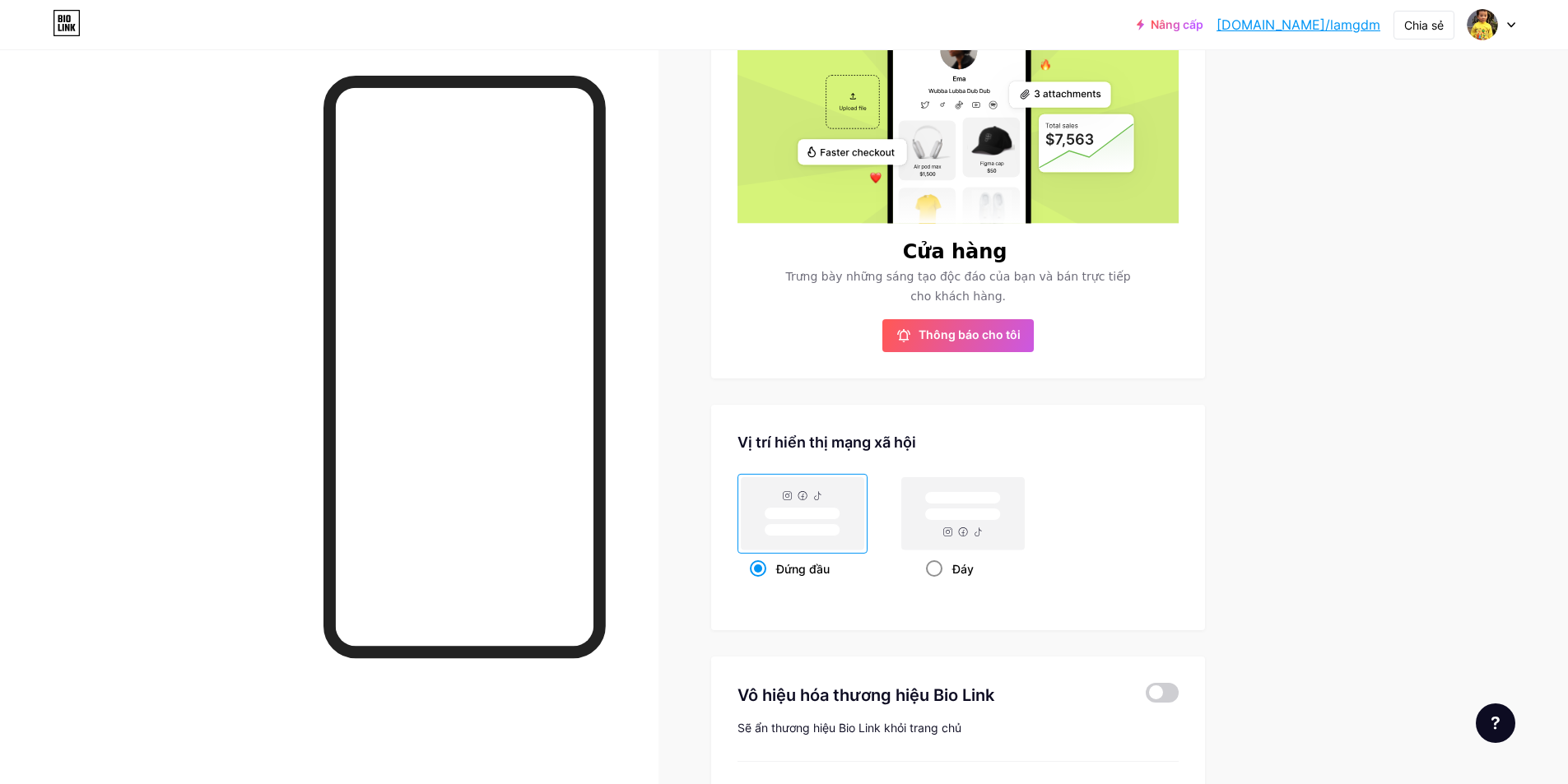
scroll to position [495, 0]
click at [959, 531] on rect at bounding box center [963, 513] width 123 height 73
click at [937, 584] on input "Đáy" at bounding box center [931, 589] width 11 height 11
radio input "true"
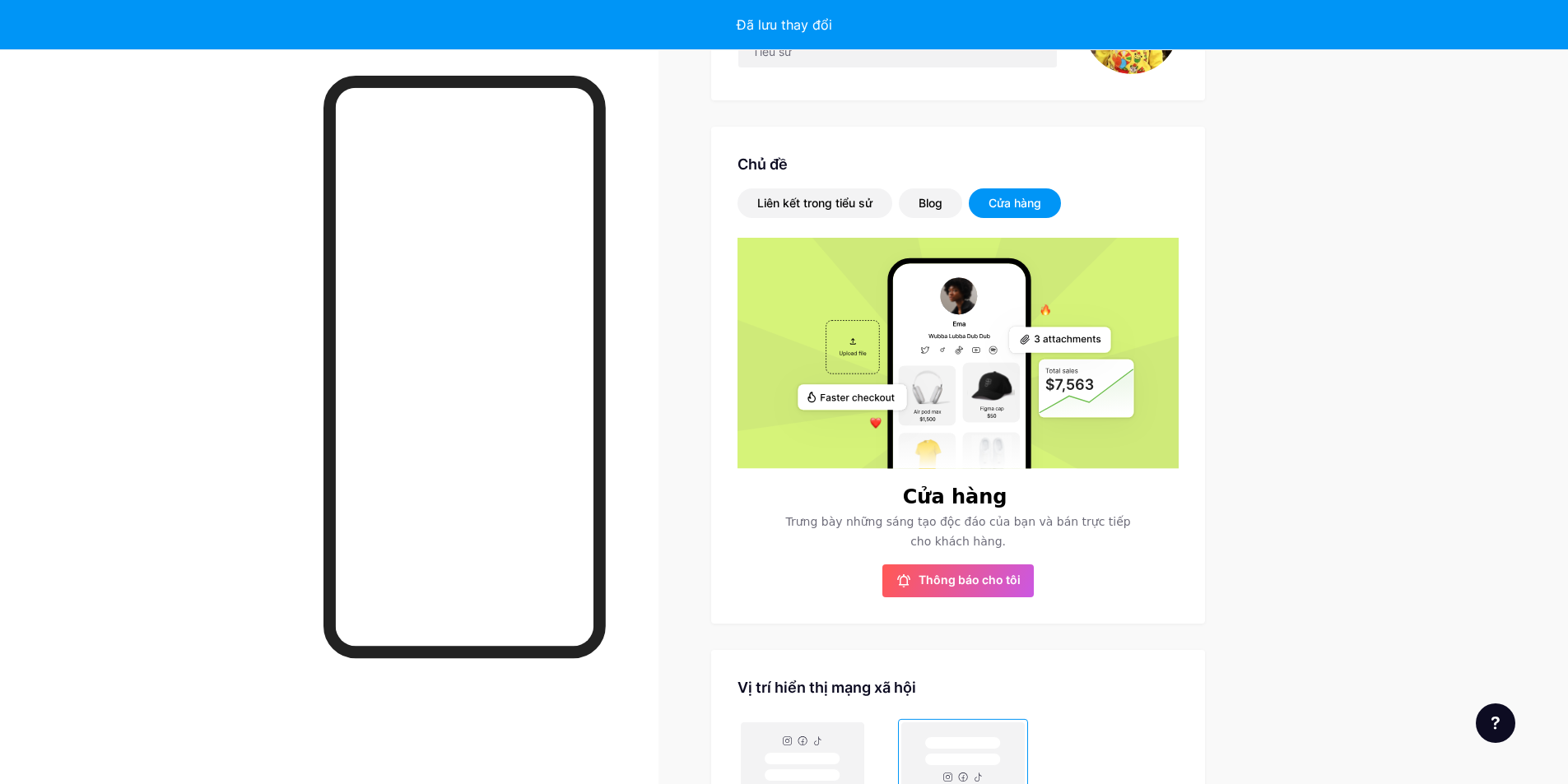
scroll to position [247, 0]
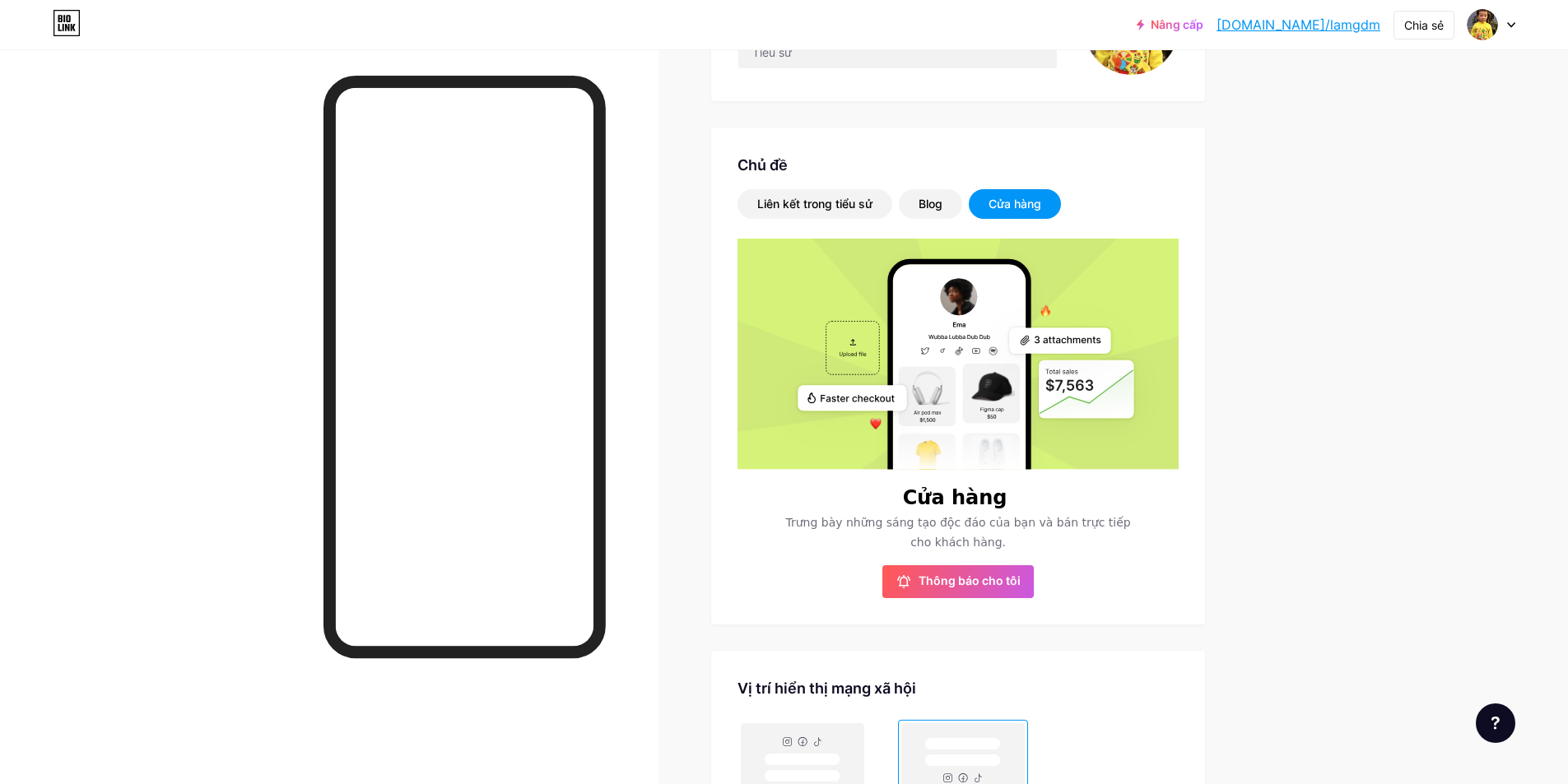
click at [990, 488] on font "Cửa hàng" at bounding box center [955, 498] width 105 height 23
click at [854, 370] on rect at bounding box center [953, 401] width 497 height 331
click at [971, 586] on font "Thông báo cho tôi" at bounding box center [970, 580] width 102 height 14
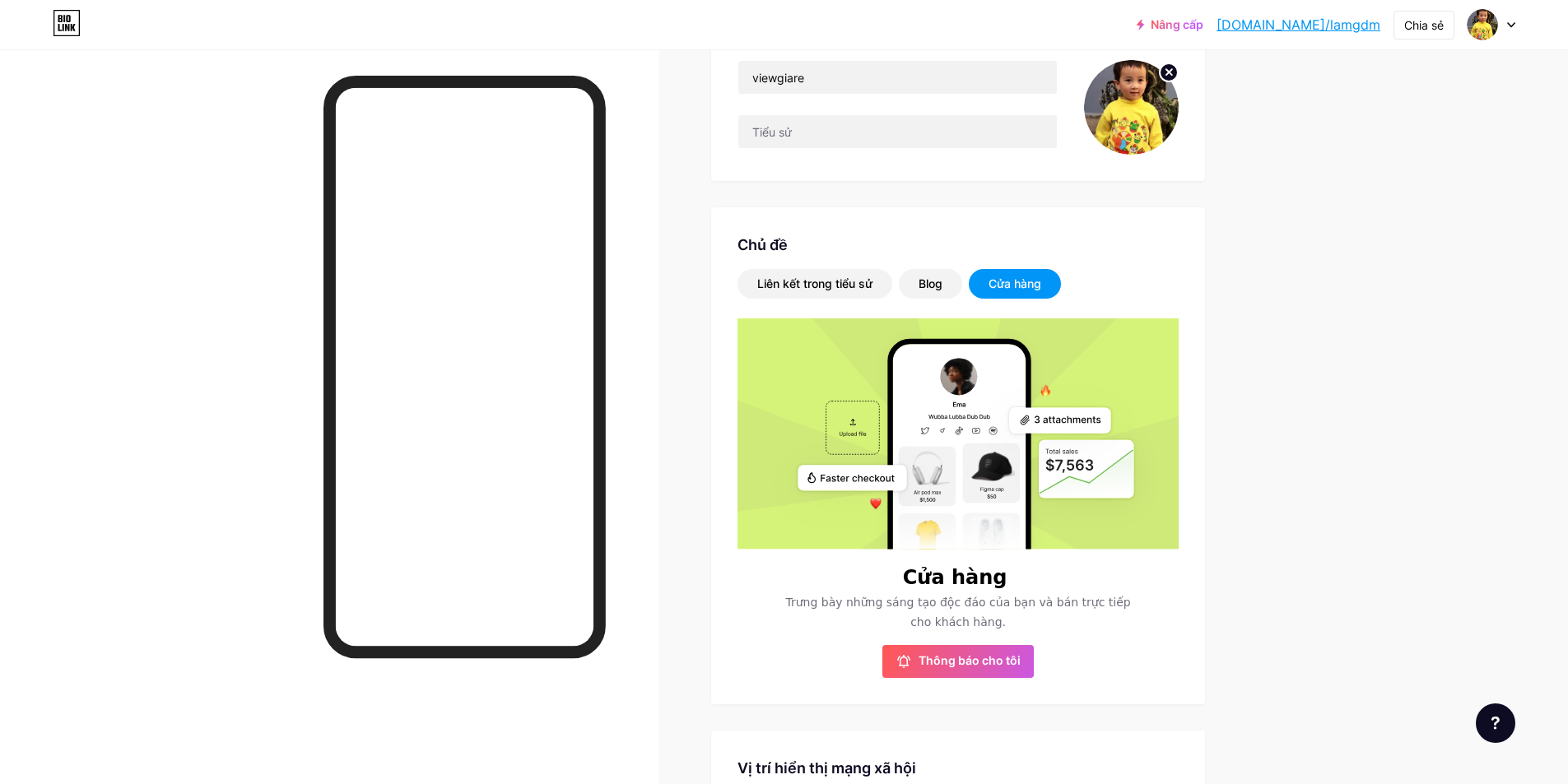
scroll to position [166, 0]
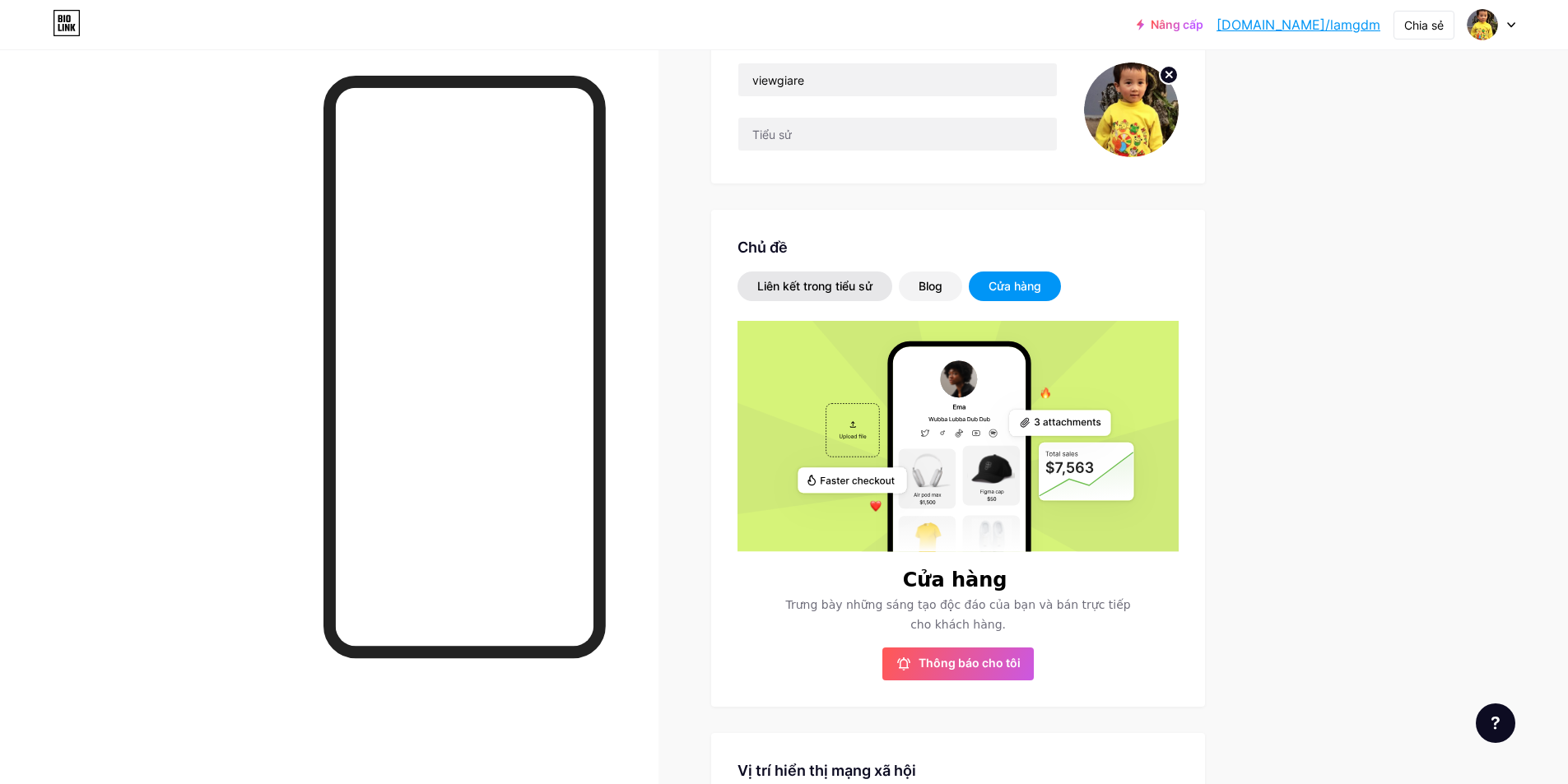
click at [806, 282] on font "Liên kết trong tiểu sử" at bounding box center [815, 285] width 115 height 14
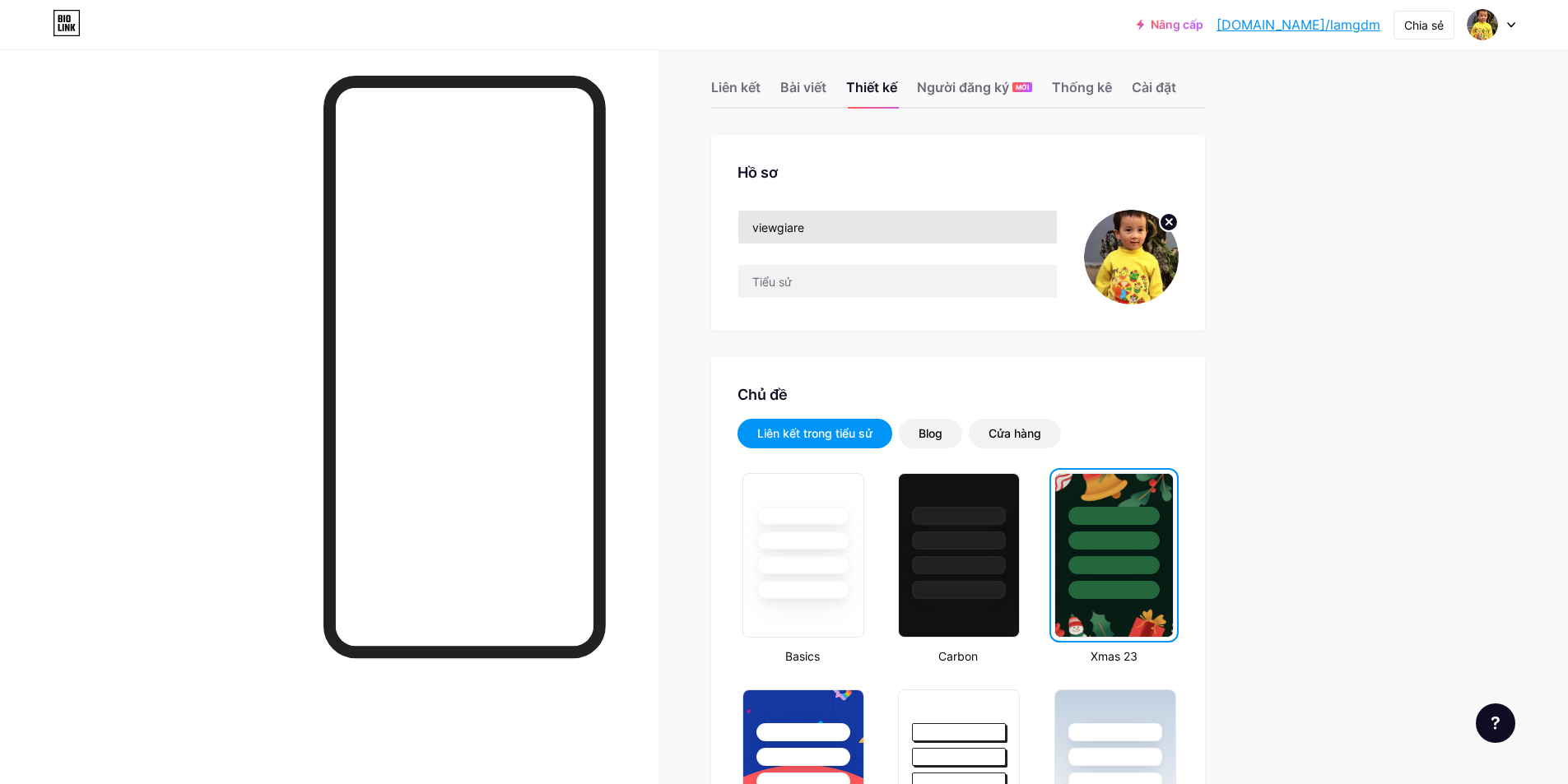
scroll to position [1, 0]
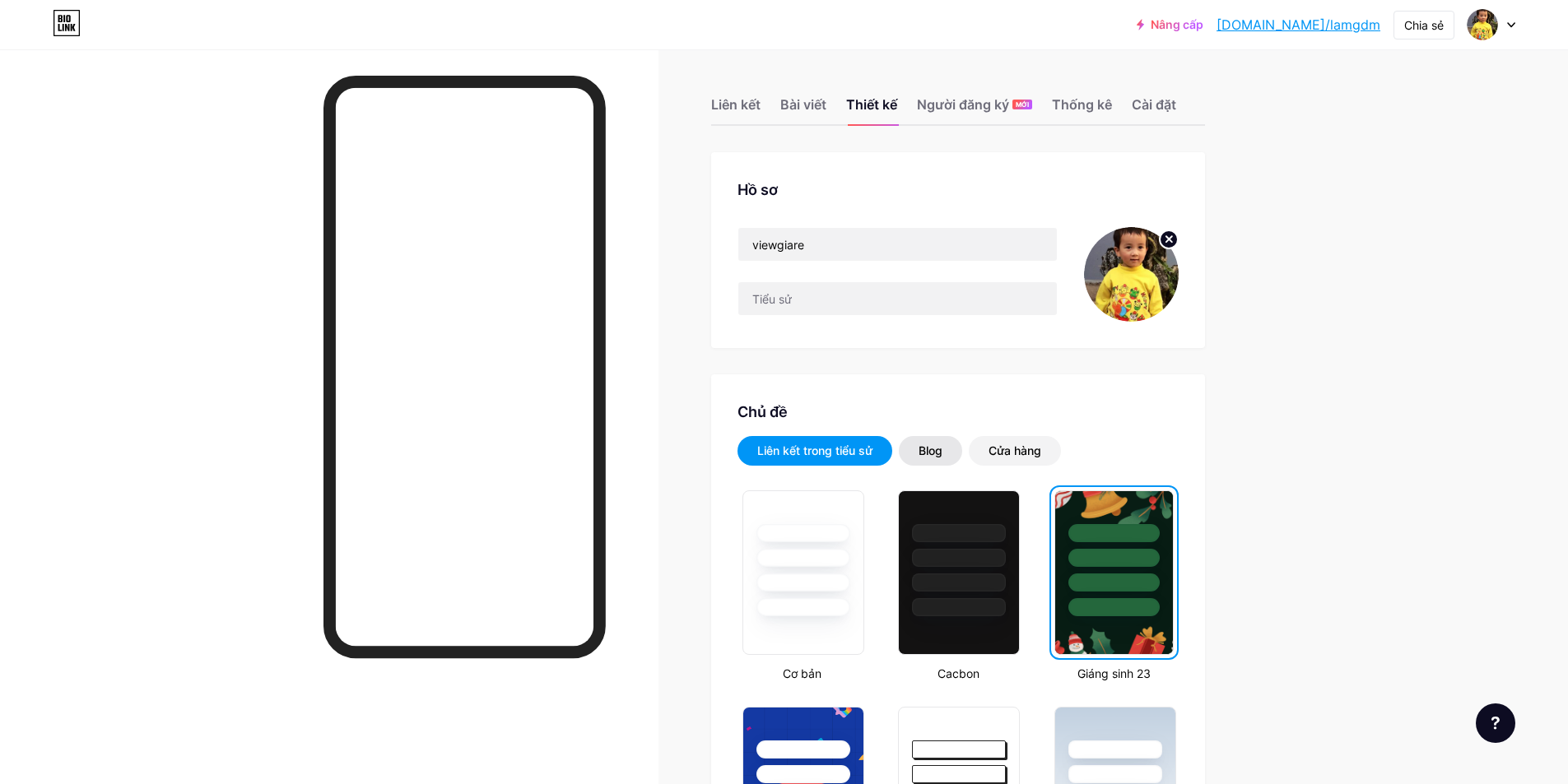
click at [933, 446] on font "Blog" at bounding box center [930, 450] width 24 height 14
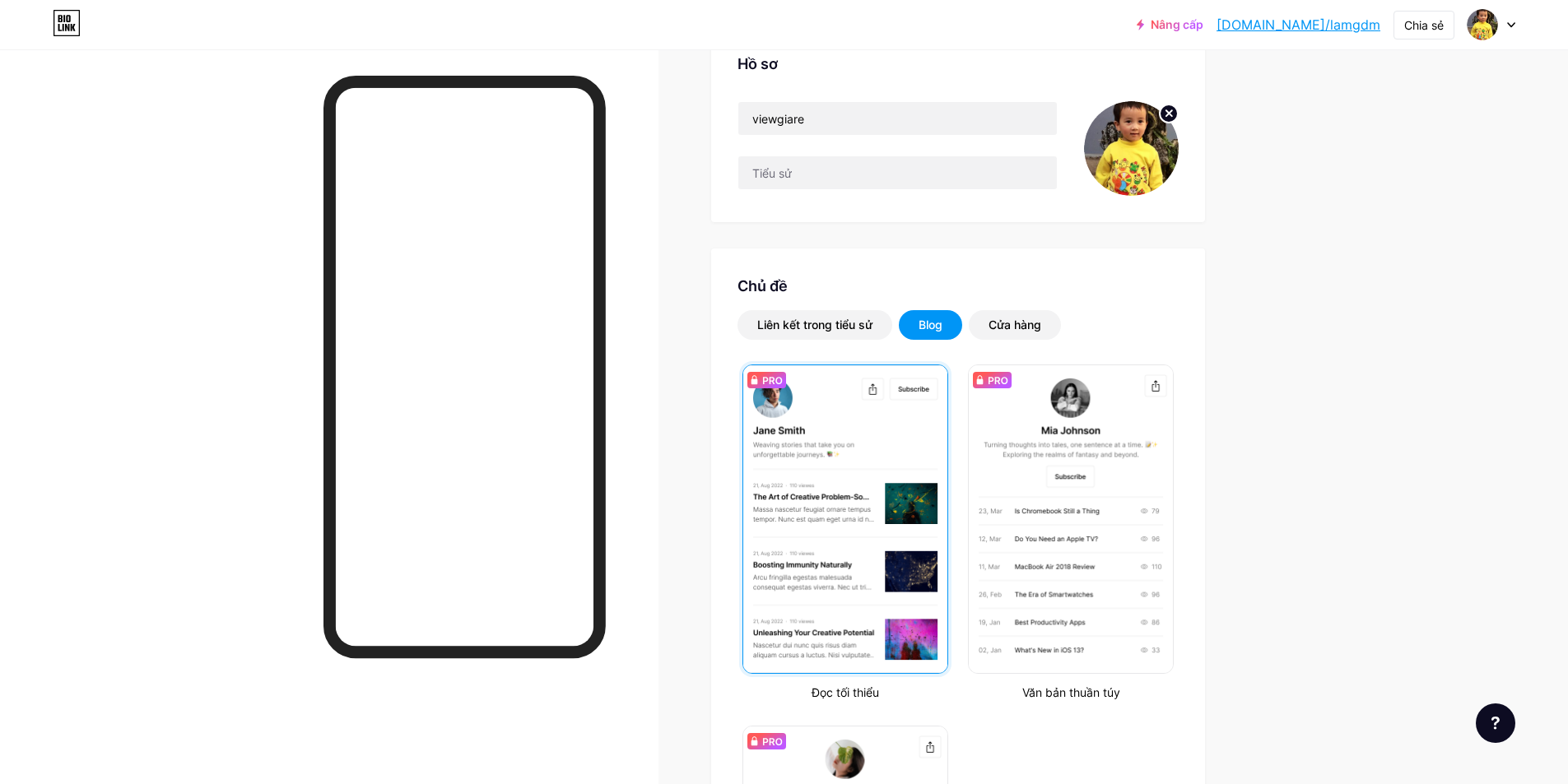
scroll to position [330, 0]
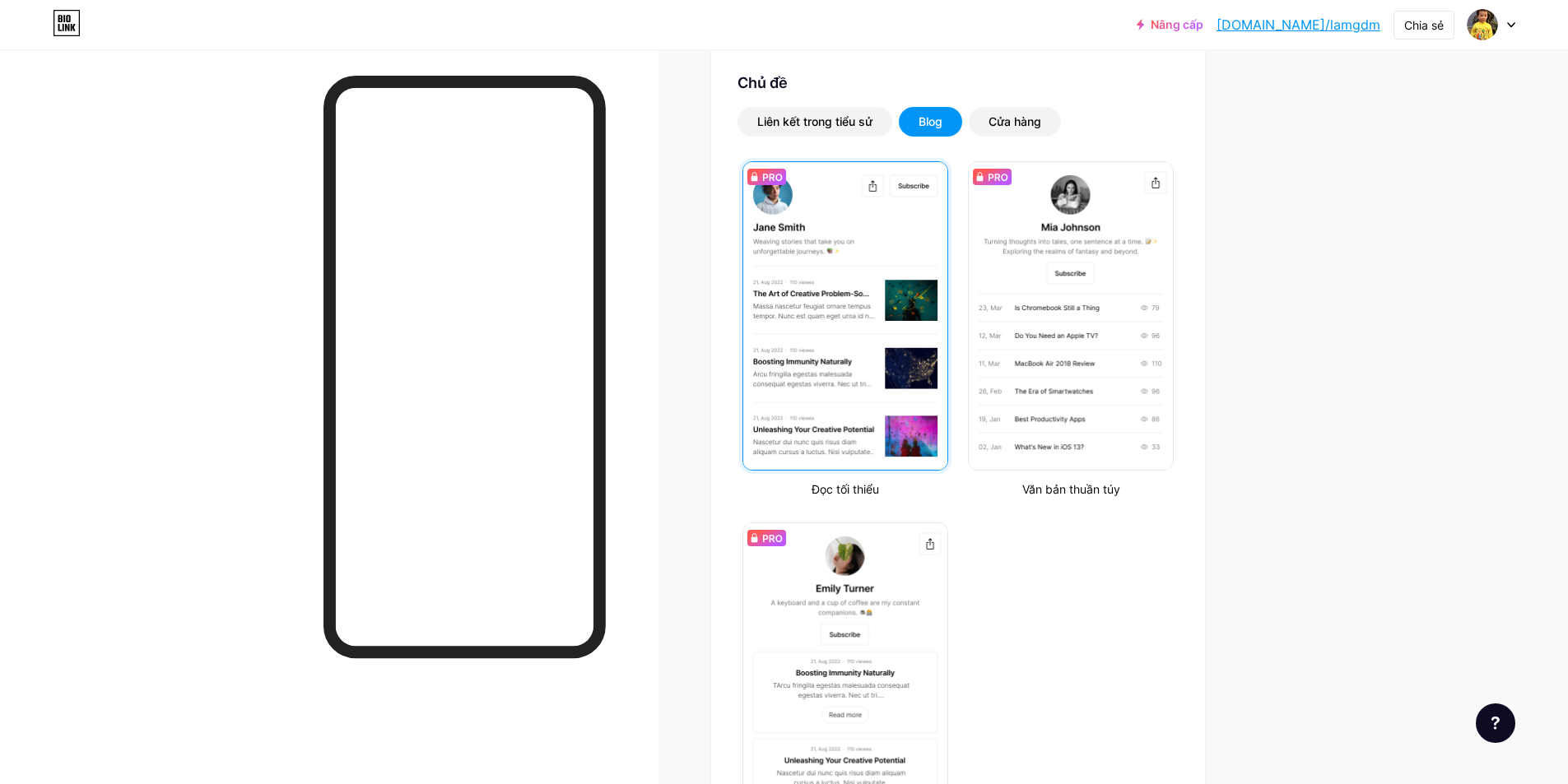
click at [876, 354] on img at bounding box center [845, 316] width 204 height 307
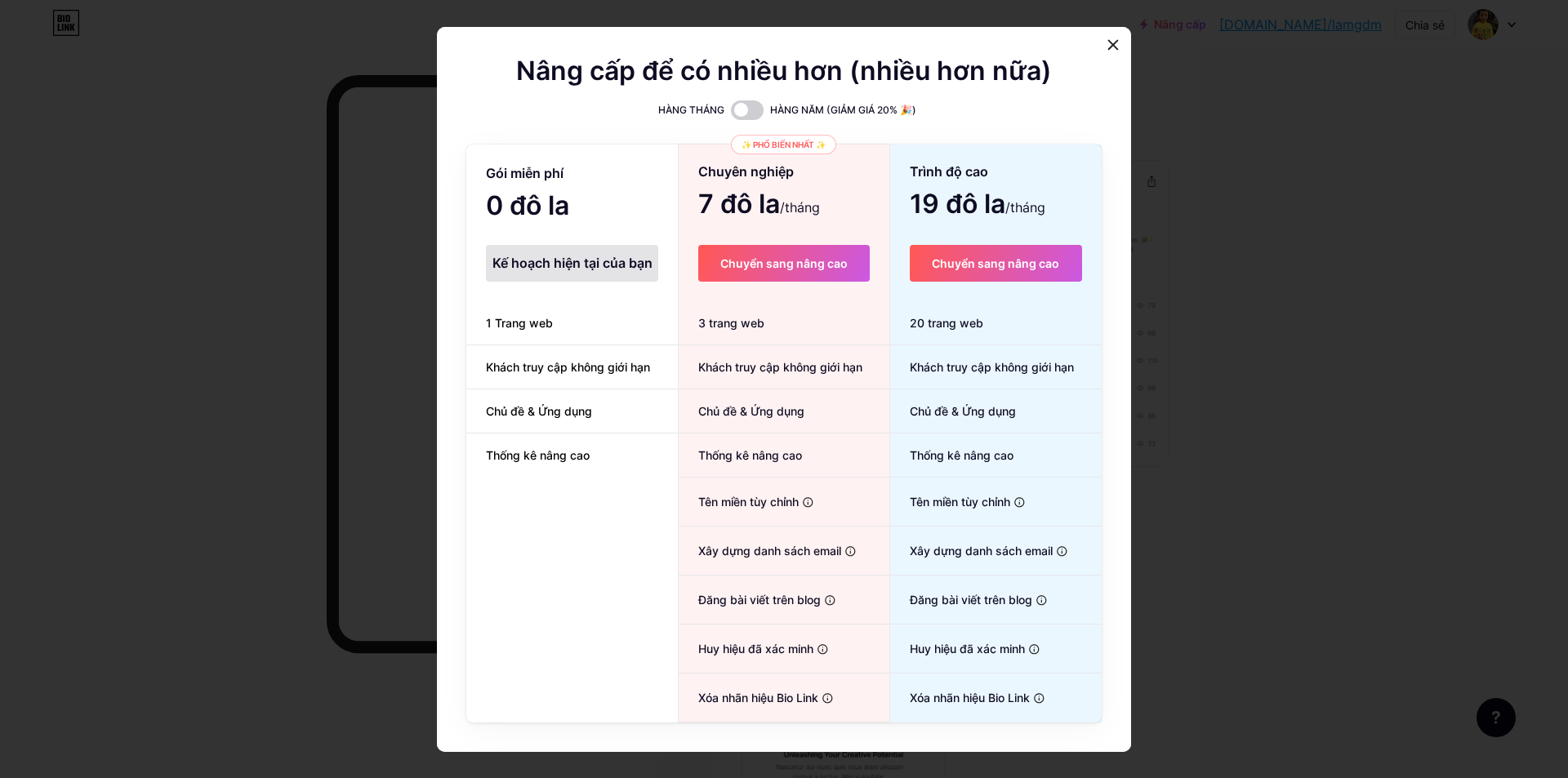
click at [597, 268] on font "Kế hoạch hiện tại của bạn" at bounding box center [573, 263] width 160 height 16
click at [602, 260] on font "Kế hoạch hiện tại của bạn" at bounding box center [573, 263] width 160 height 16
click at [1106, 38] on icon at bounding box center [1113, 45] width 13 height 13
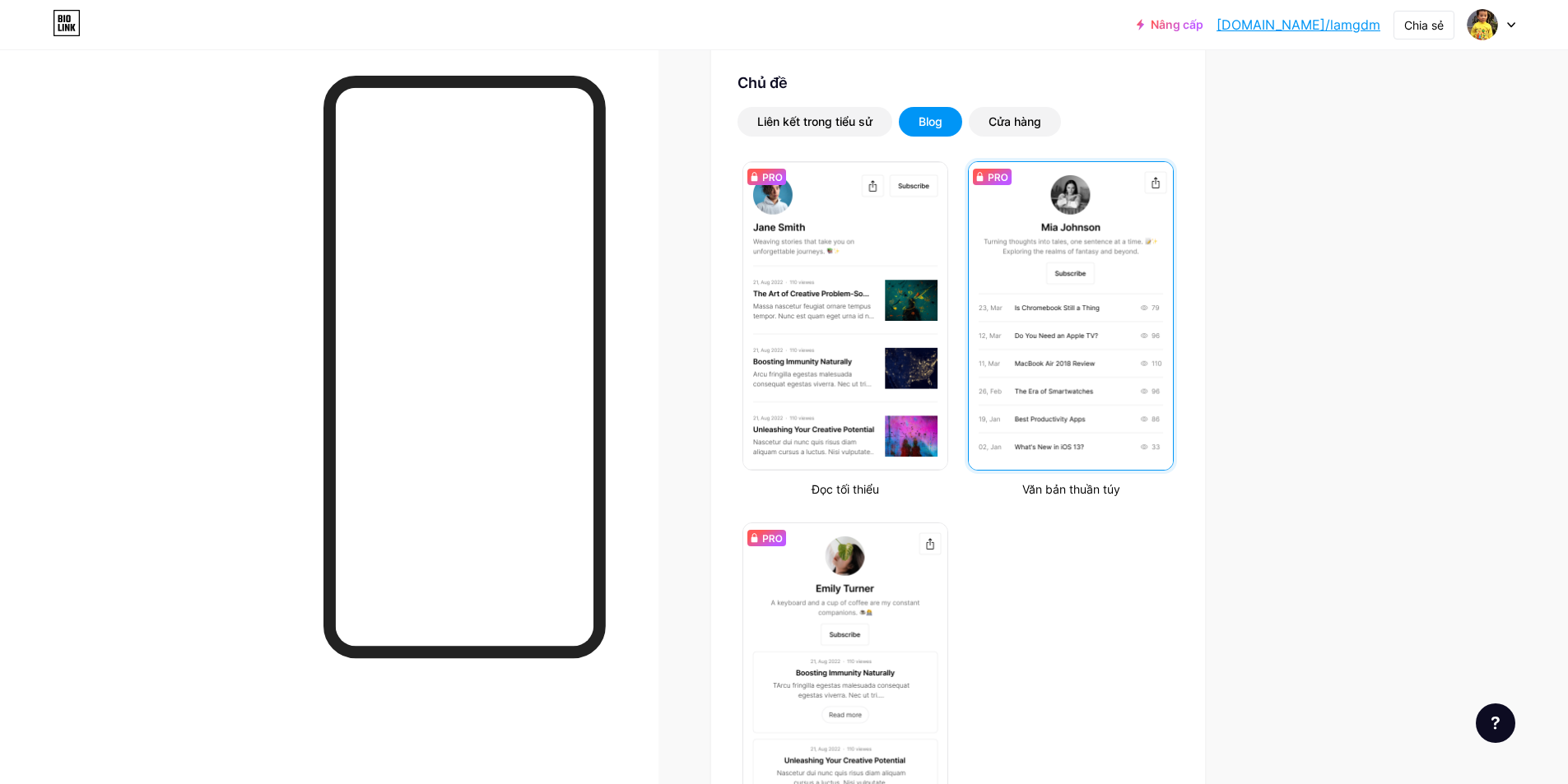
click at [1084, 361] on img at bounding box center [1071, 316] width 204 height 307
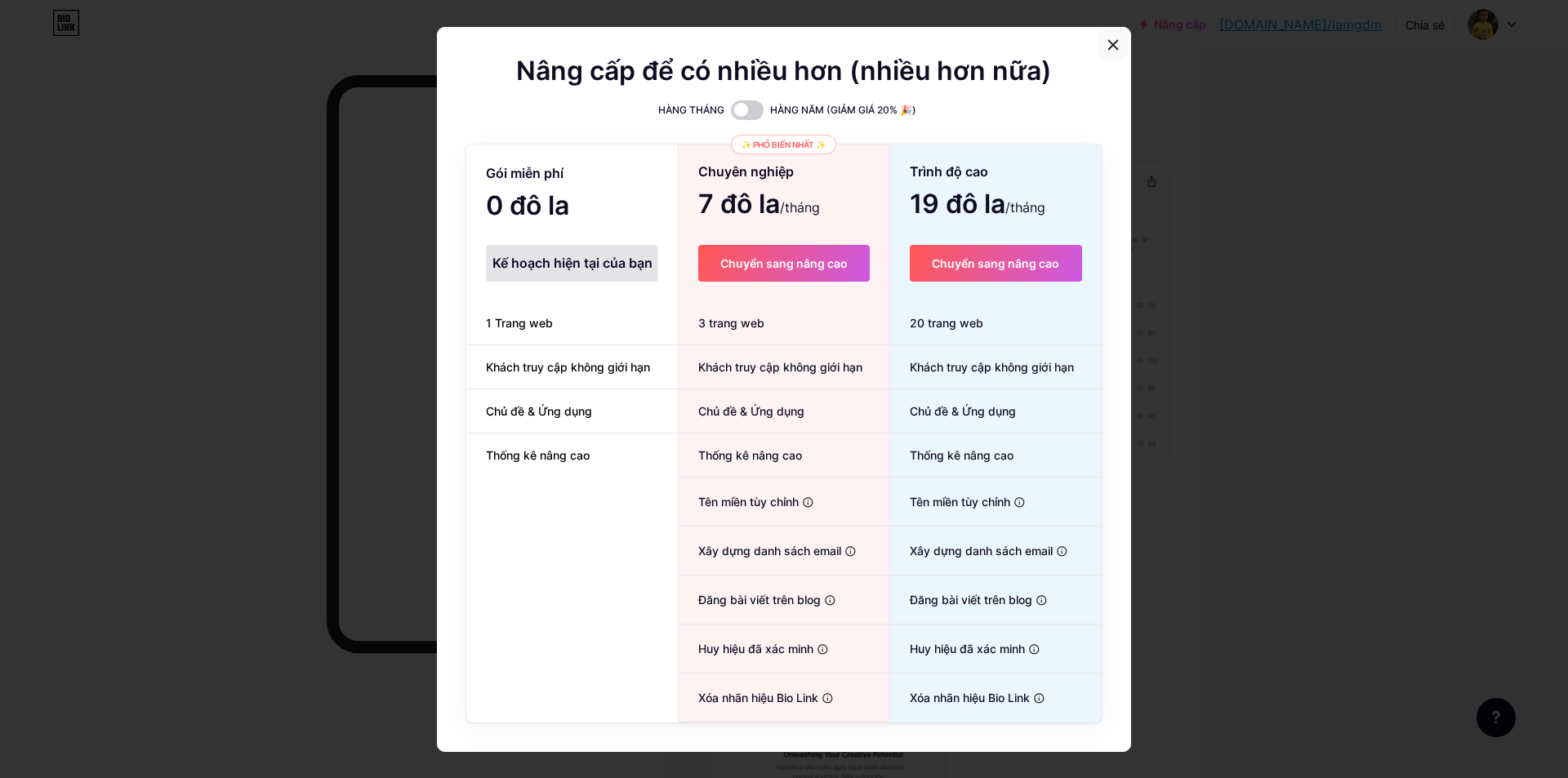
click at [1109, 47] on icon at bounding box center [1113, 44] width 9 height 9
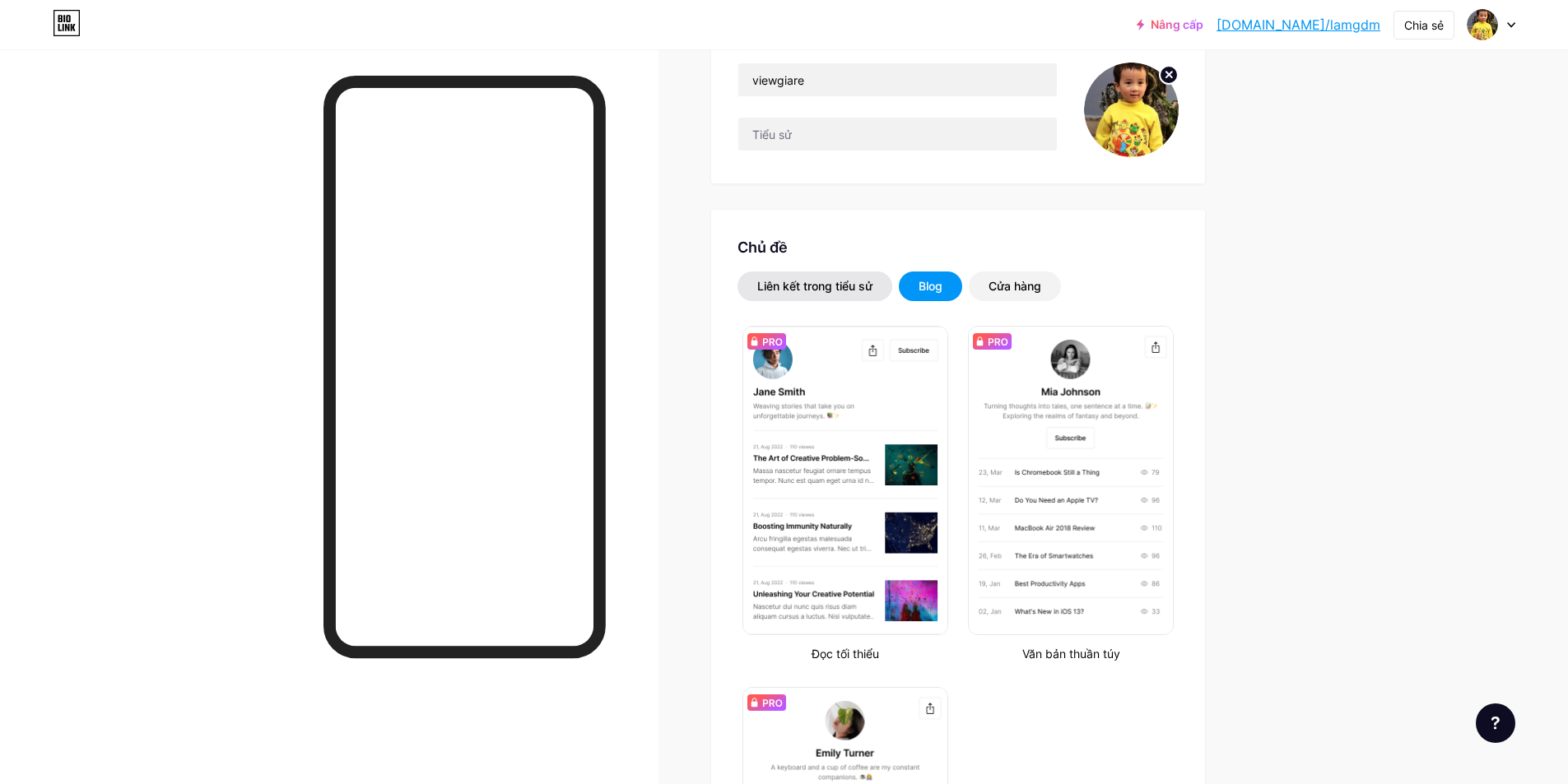
click at [795, 284] on font "Liên kết trong tiểu sử" at bounding box center [815, 285] width 115 height 14
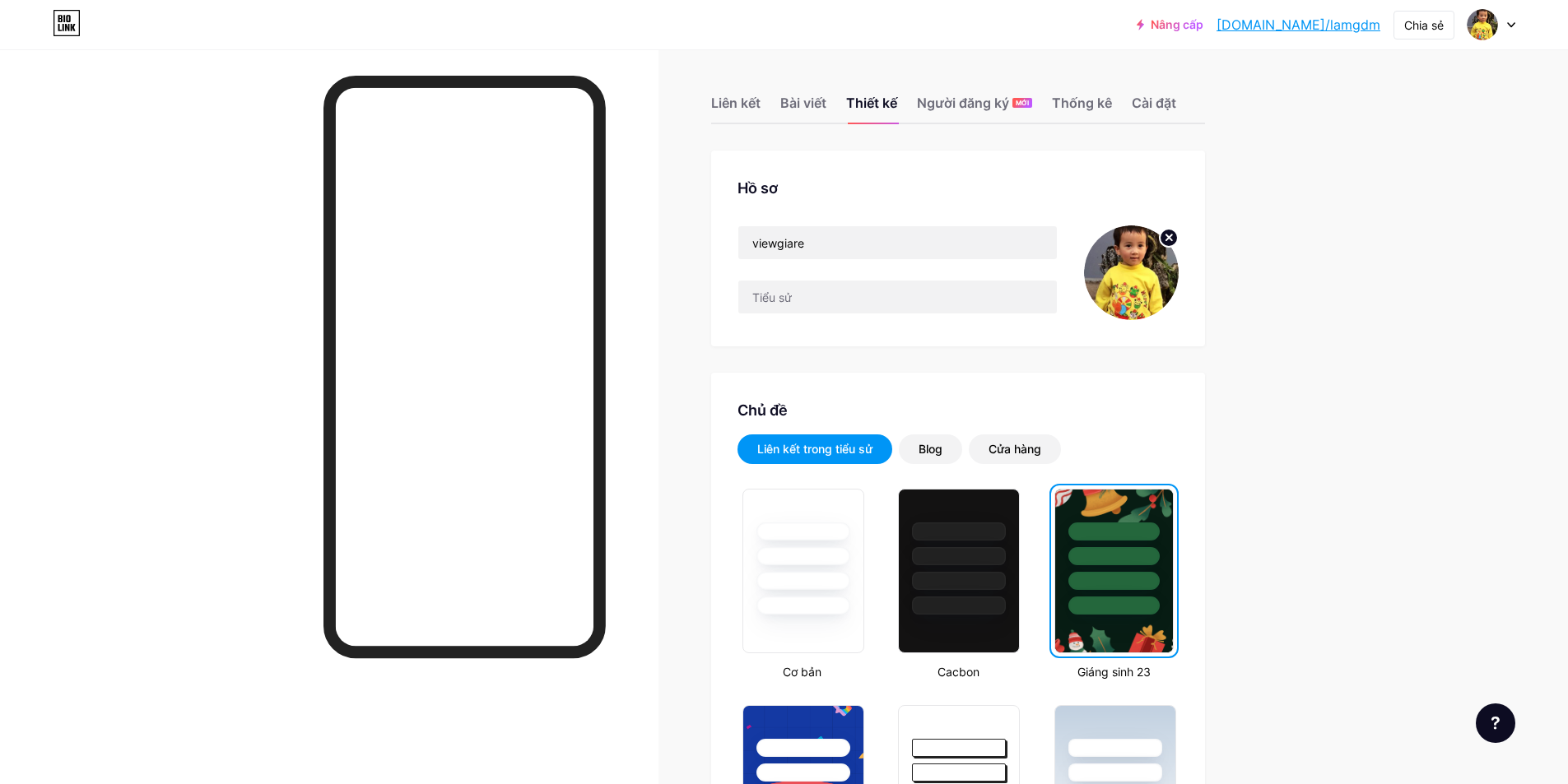
scroll to position [0, 0]
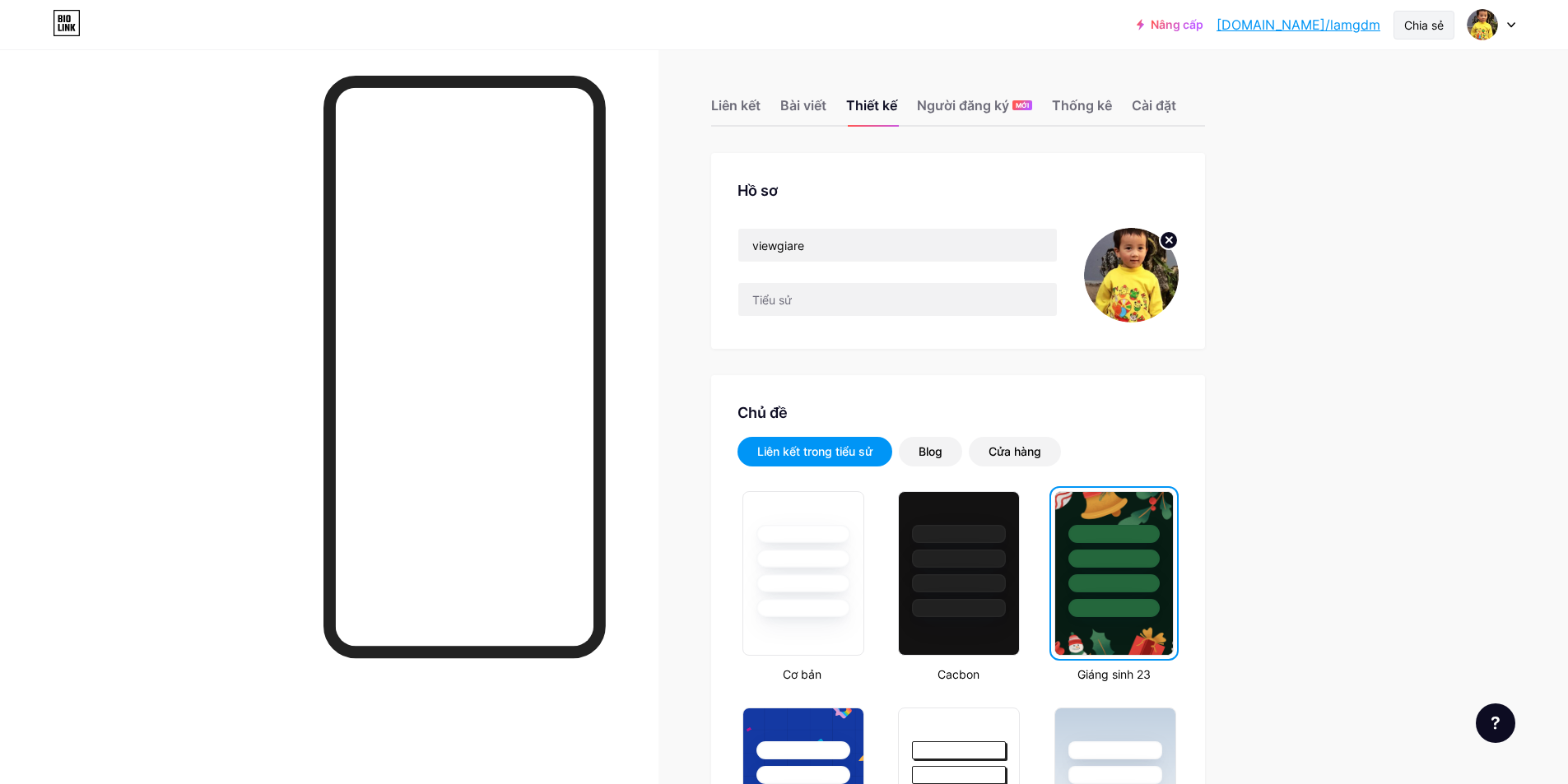
click at [1412, 16] on div "Chia sẻ" at bounding box center [1424, 25] width 40 height 17
click at [1377, 81] on div "Sao chép liên kết" at bounding box center [1330, 85] width 245 height 40
